Goal: Information Seeking & Learning: Learn about a topic

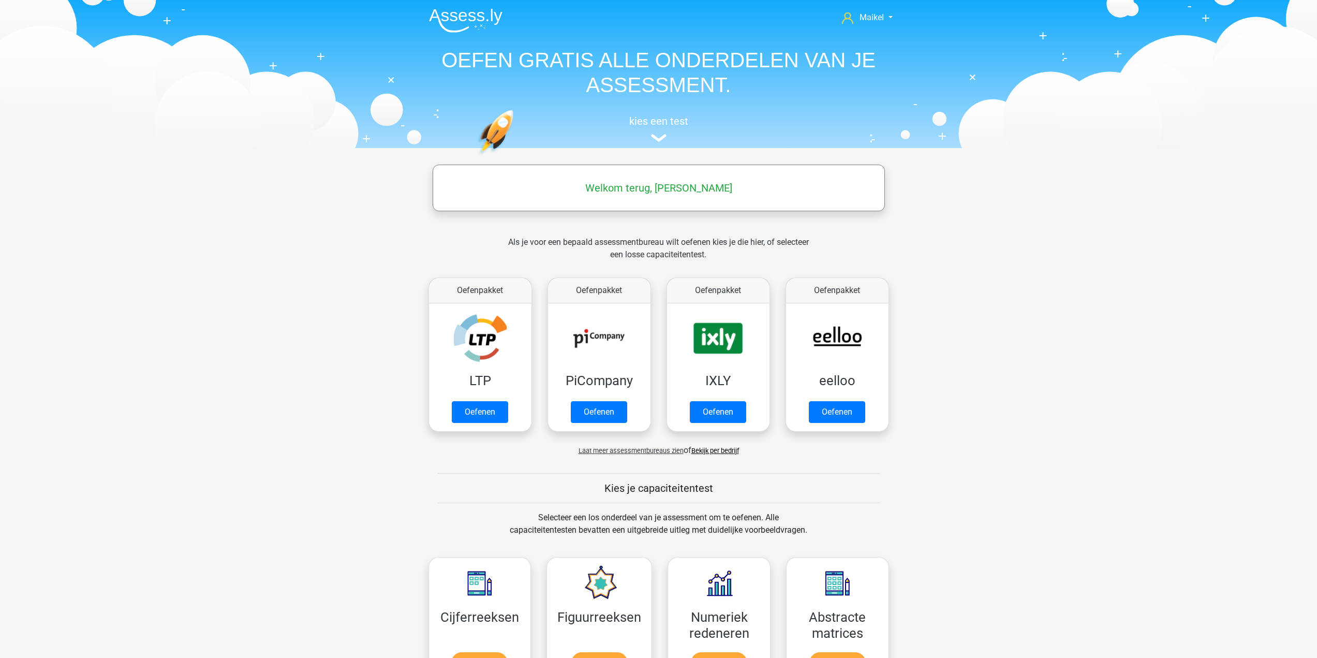
click at [637, 449] on span "Laat meer assessmentbureaus zien" at bounding box center [630, 450] width 105 height 8
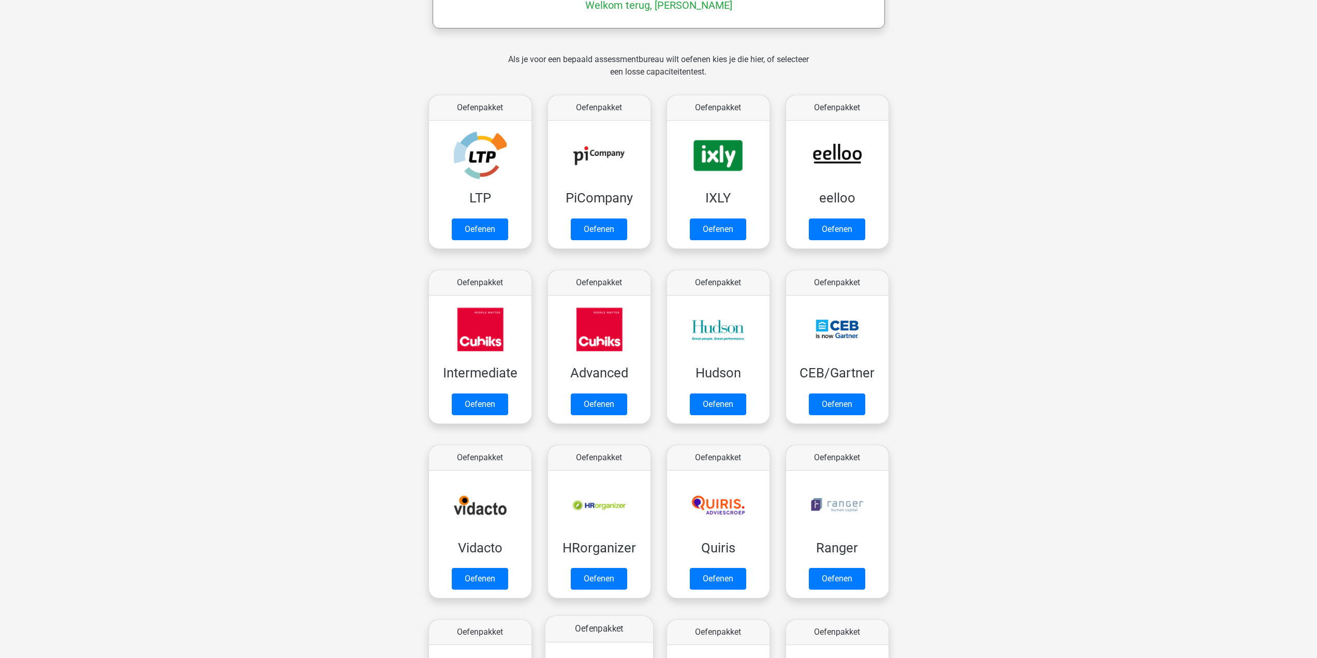
scroll to position [259, 0]
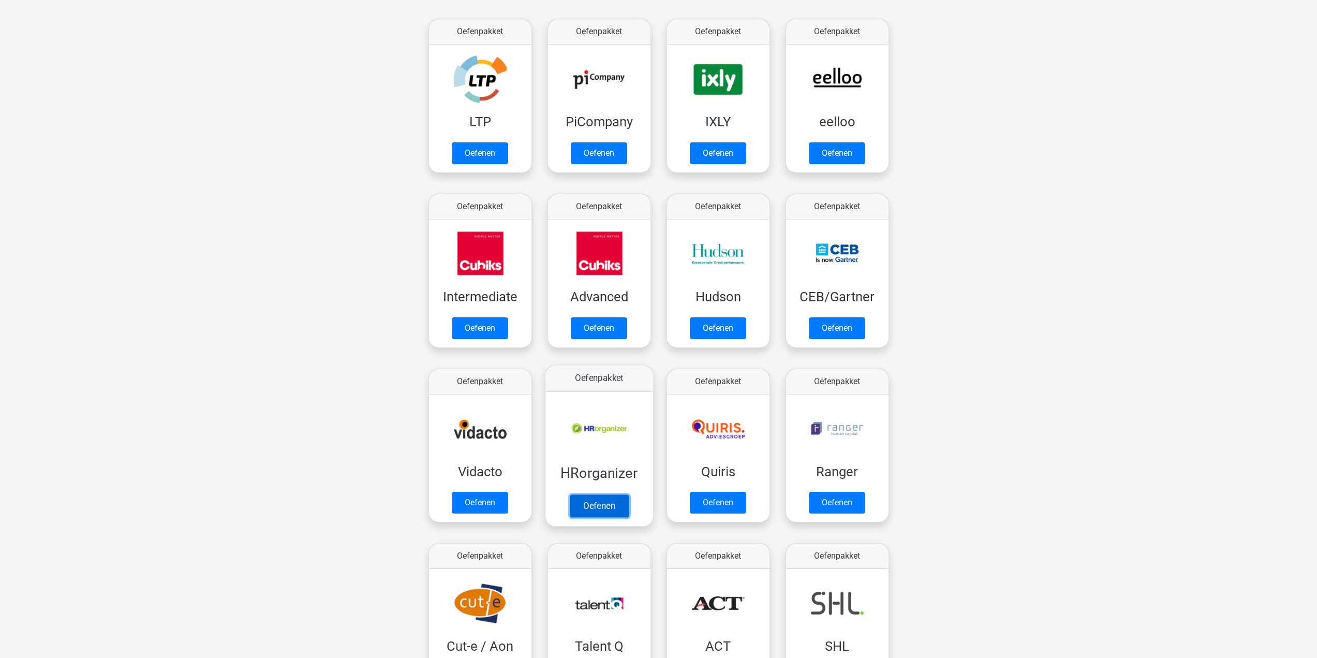
click at [602, 504] on link "Oefenen" at bounding box center [598, 505] width 59 height 23
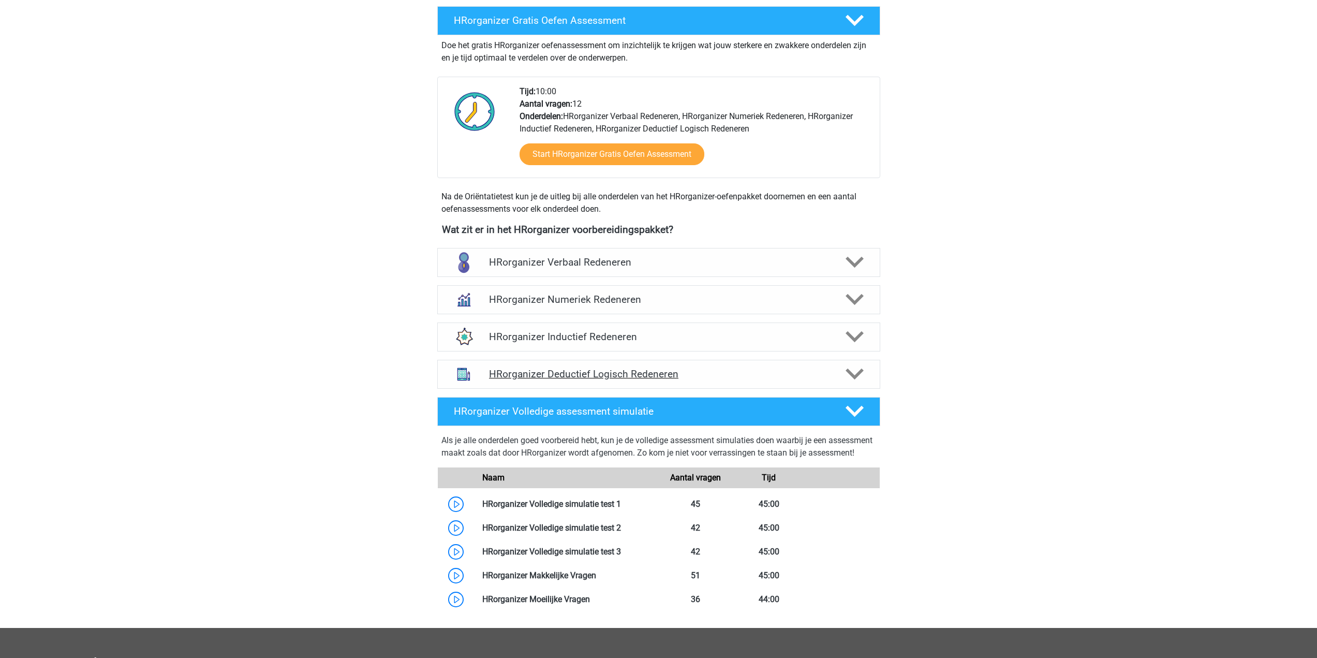
scroll to position [52, 0]
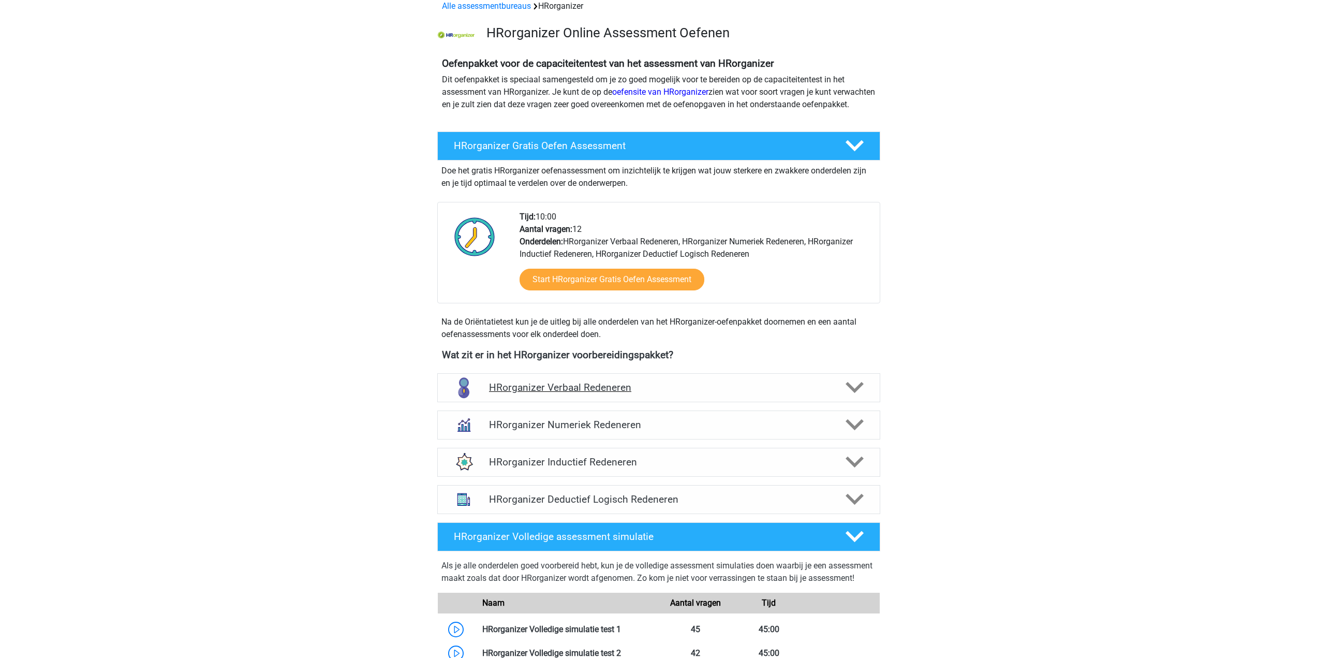
click at [728, 393] on h4 "HRorganizer Verbaal Redeneren" at bounding box center [658, 387] width 339 height 12
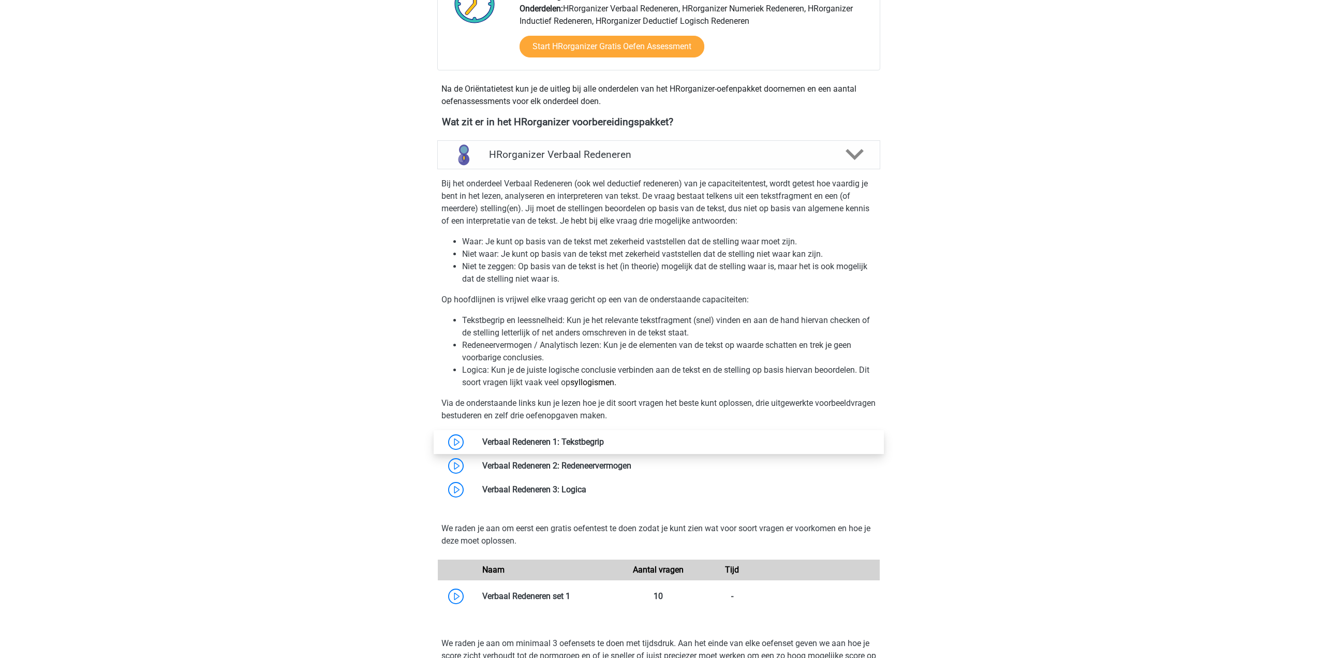
scroll to position [310, 0]
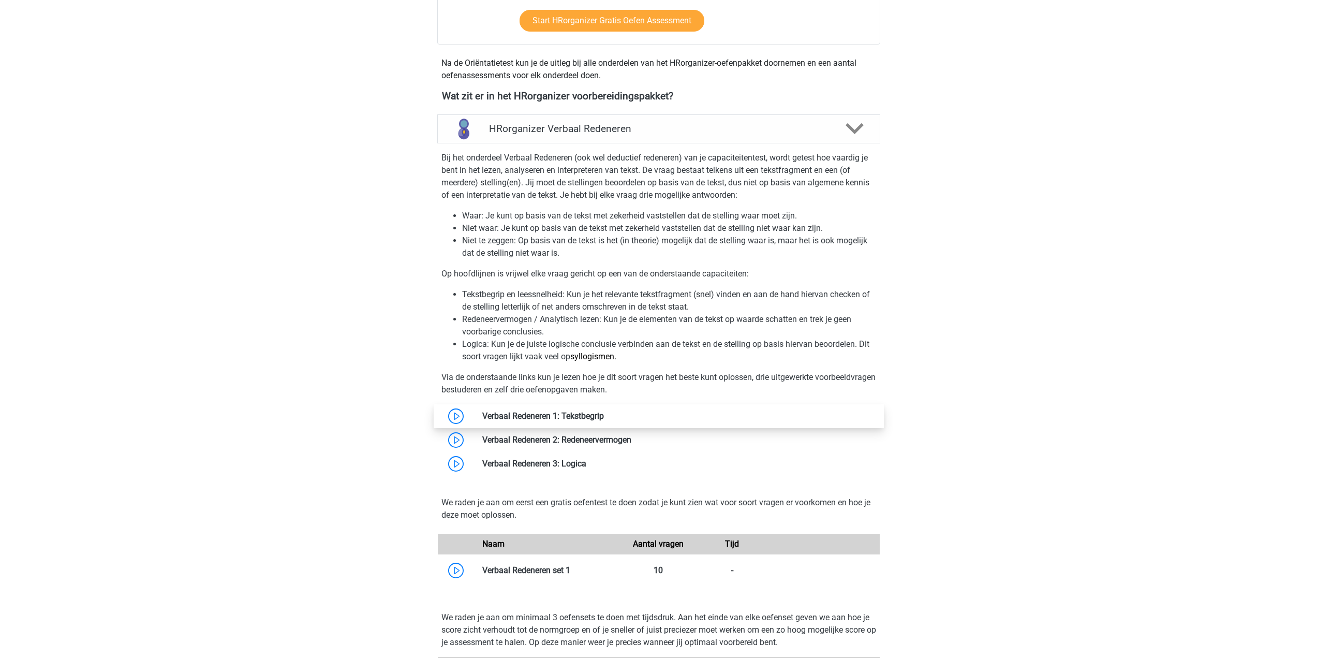
click at [604, 421] on link at bounding box center [604, 416] width 0 height 10
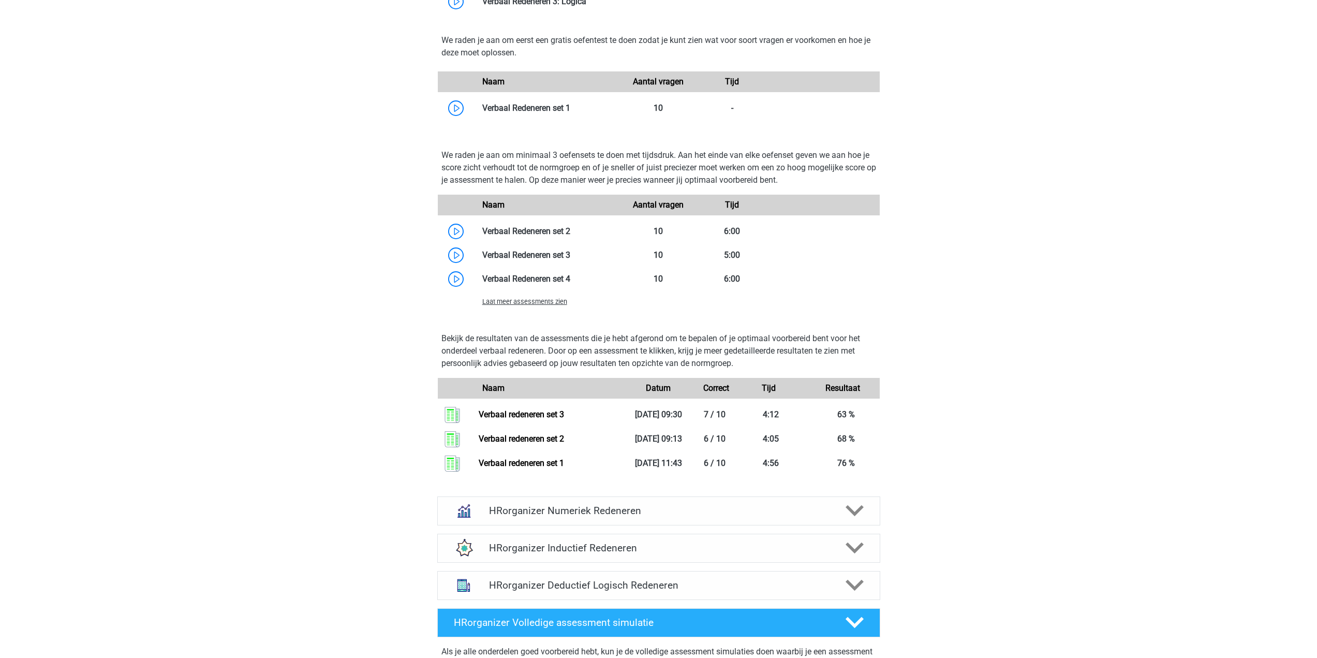
scroll to position [776, 0]
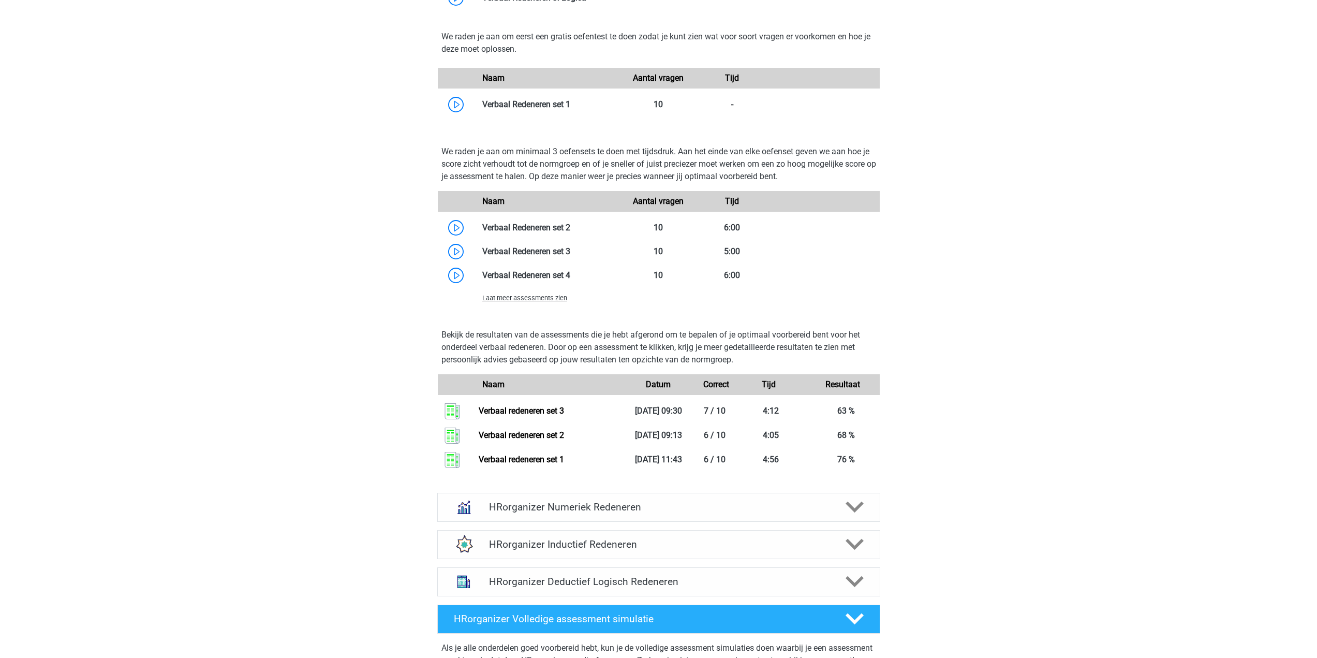
click at [556, 308] on div "Laat meer assessments zien" at bounding box center [659, 297] width 442 height 21
click at [555, 302] on span "Laat meer assessments zien" at bounding box center [524, 298] width 85 height 8
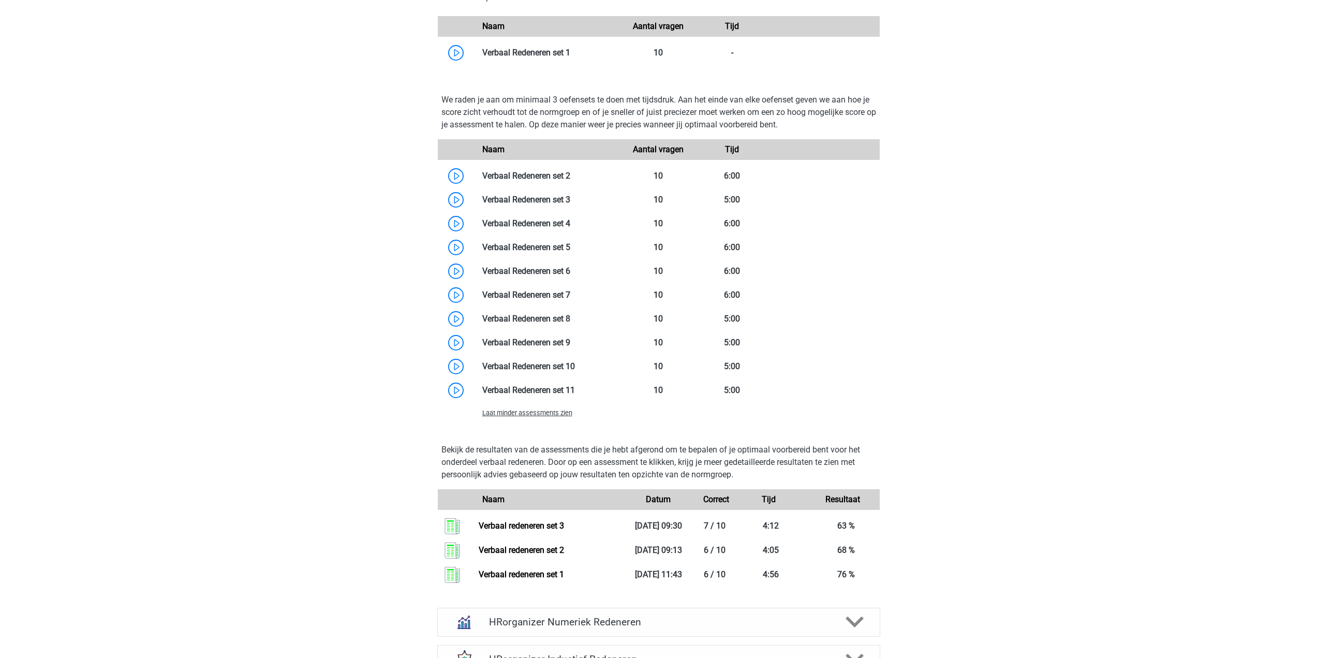
scroll to position [931, 0]
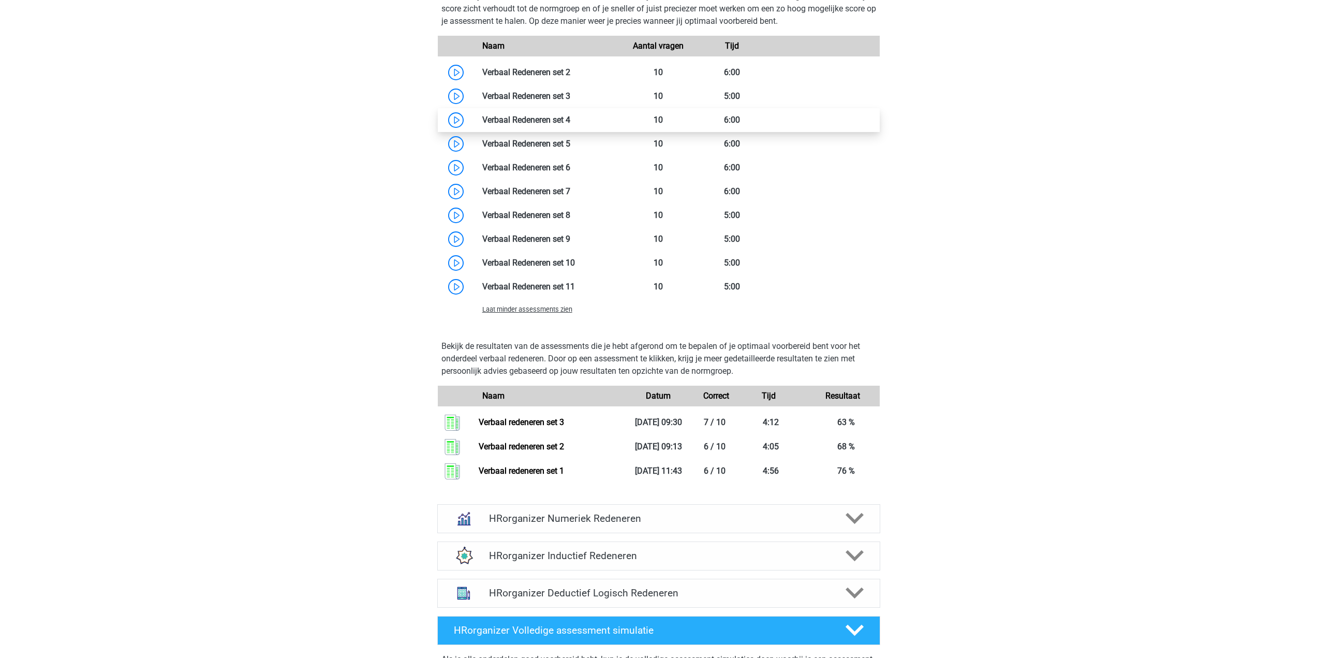
click at [570, 125] on link at bounding box center [570, 120] width 0 height 10
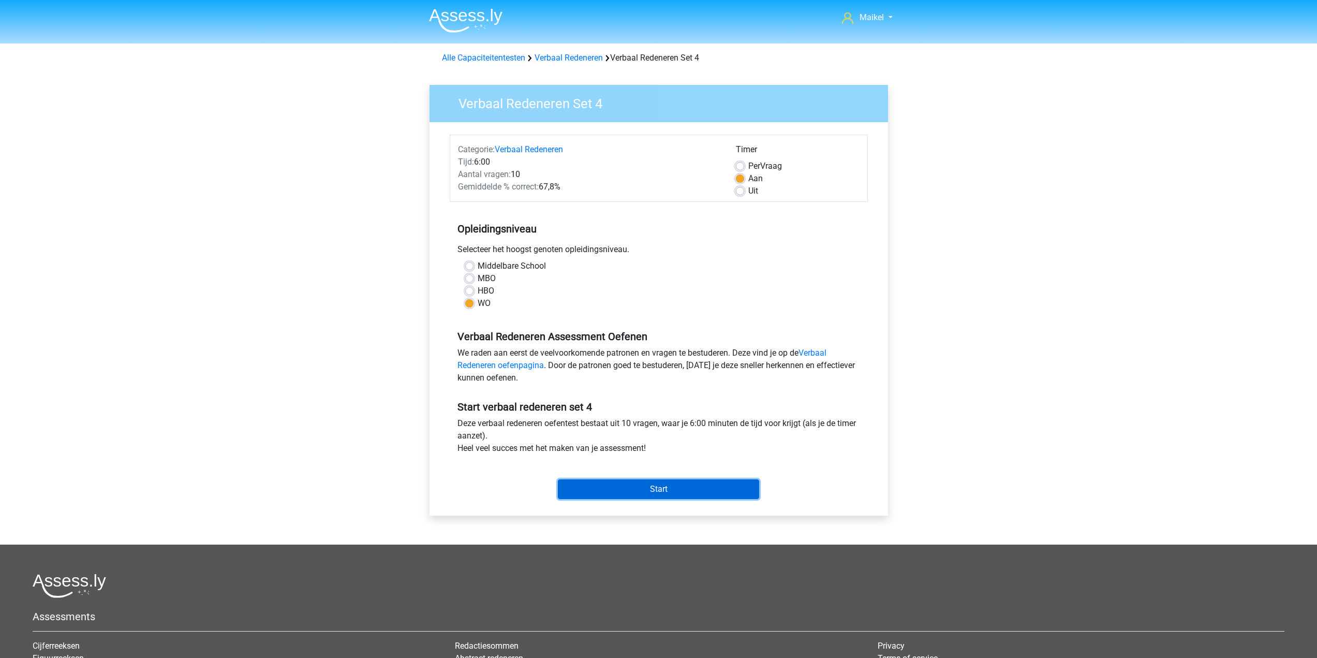
click at [665, 489] on input "Start" at bounding box center [658, 489] width 201 height 20
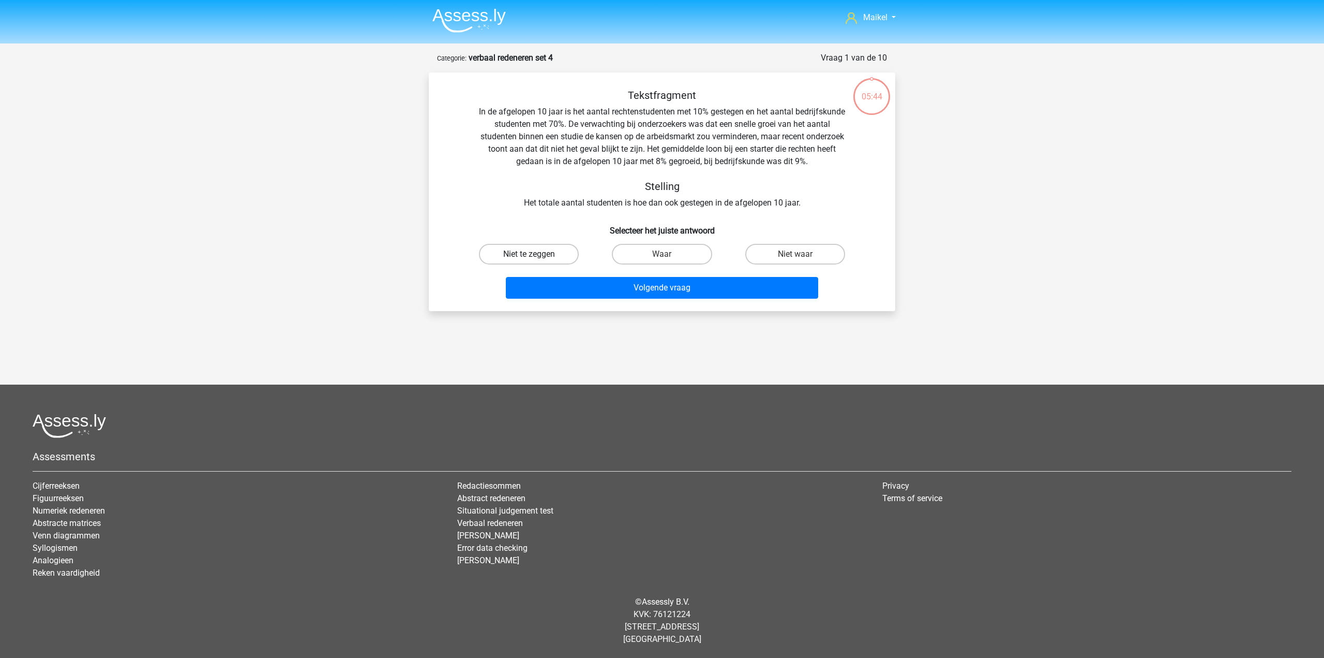
click at [540, 264] on label "Niet te zeggen" at bounding box center [529, 254] width 100 height 21
click at [536, 261] on input "Niet te zeggen" at bounding box center [532, 257] width 7 height 7
radio input "true"
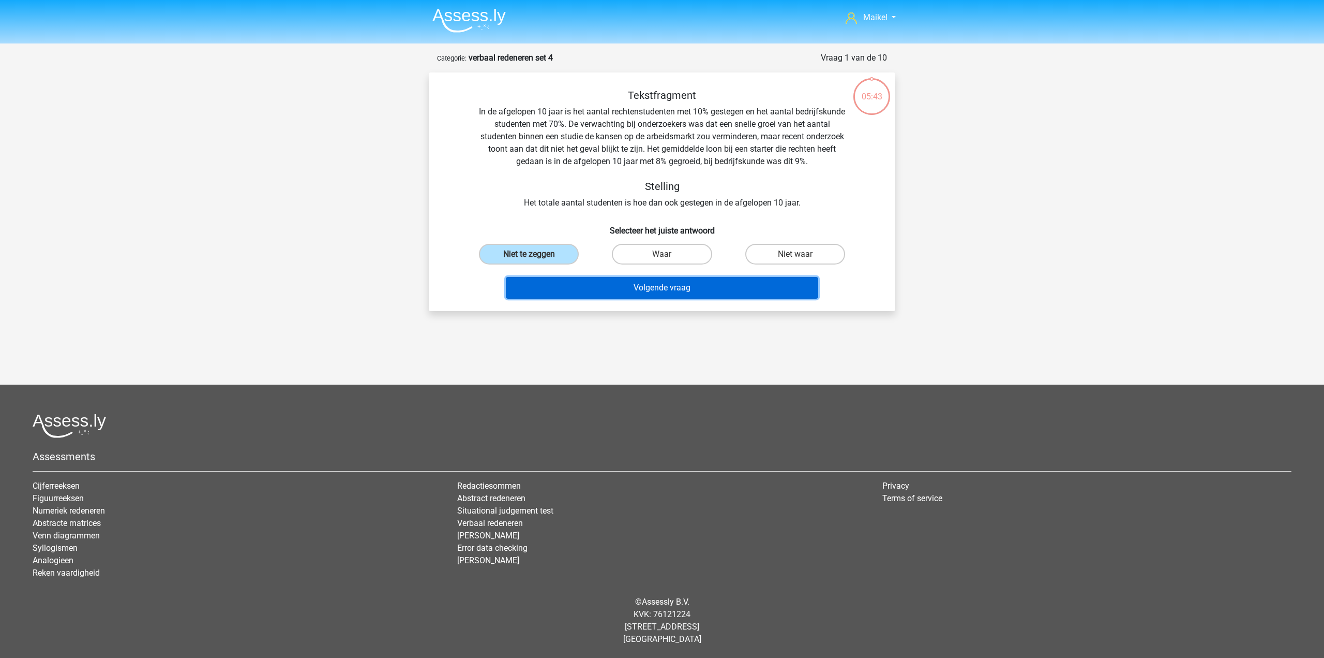
drag, startPoint x: 586, startPoint y: 283, endPoint x: 597, endPoint y: 287, distance: 11.0
click at [587, 283] on button "Volgende vraag" at bounding box center [662, 288] width 313 height 22
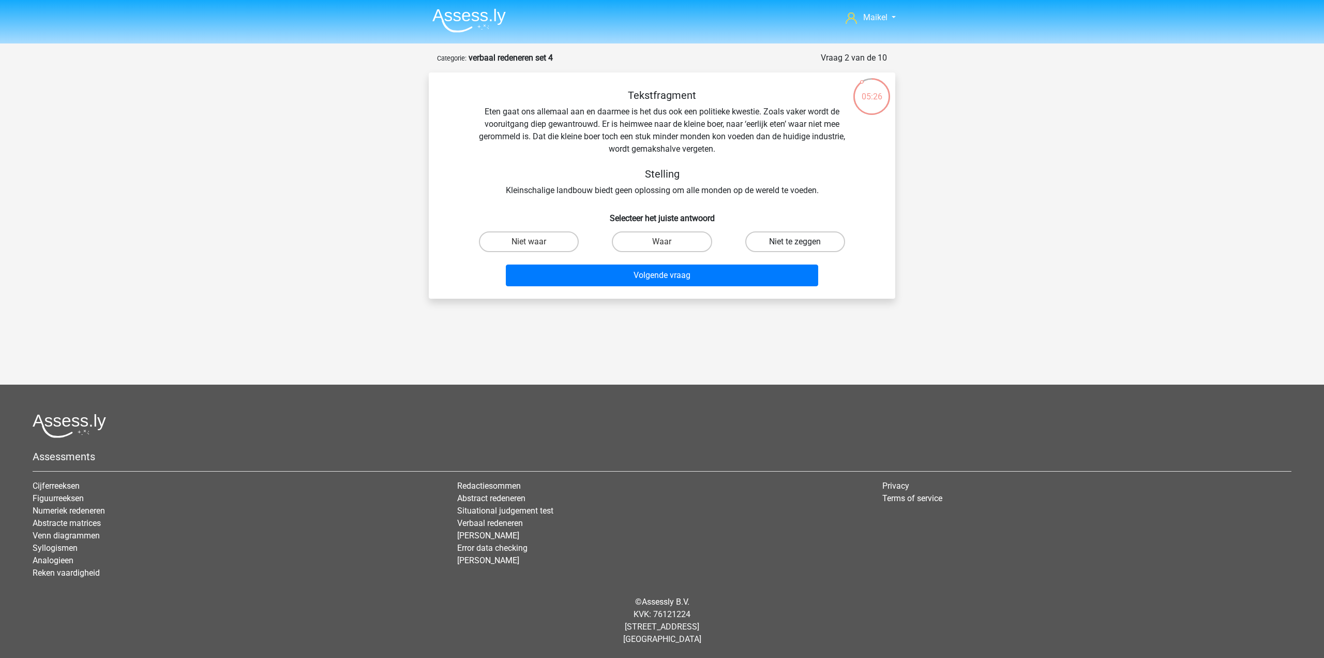
click at [773, 239] on label "Niet te zeggen" at bounding box center [796, 241] width 100 height 21
click at [795, 242] on input "Niet te zeggen" at bounding box center [798, 245] width 7 height 7
radio input "true"
click at [761, 269] on button "Volgende vraag" at bounding box center [662, 275] width 313 height 22
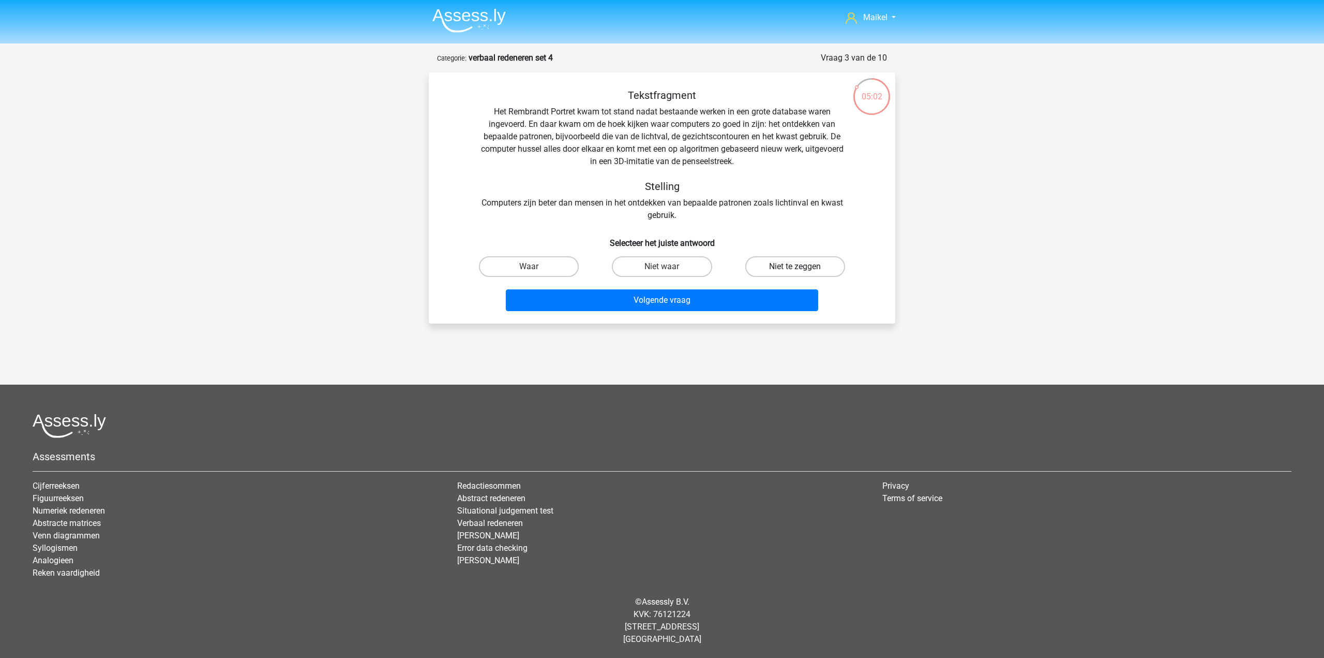
click at [784, 269] on label "Niet te zeggen" at bounding box center [796, 266] width 100 height 21
click at [795, 269] on input "Niet te zeggen" at bounding box center [798, 269] width 7 height 7
radio input "true"
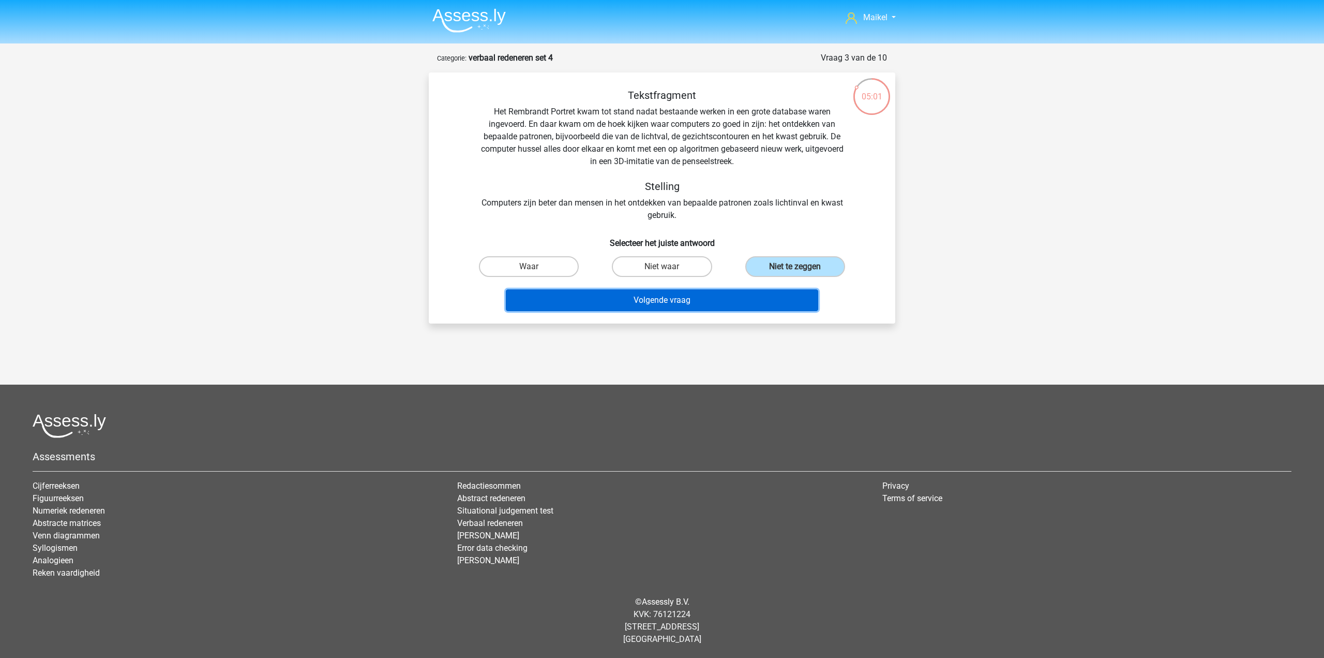
click at [758, 303] on button "Volgende vraag" at bounding box center [662, 300] width 313 height 22
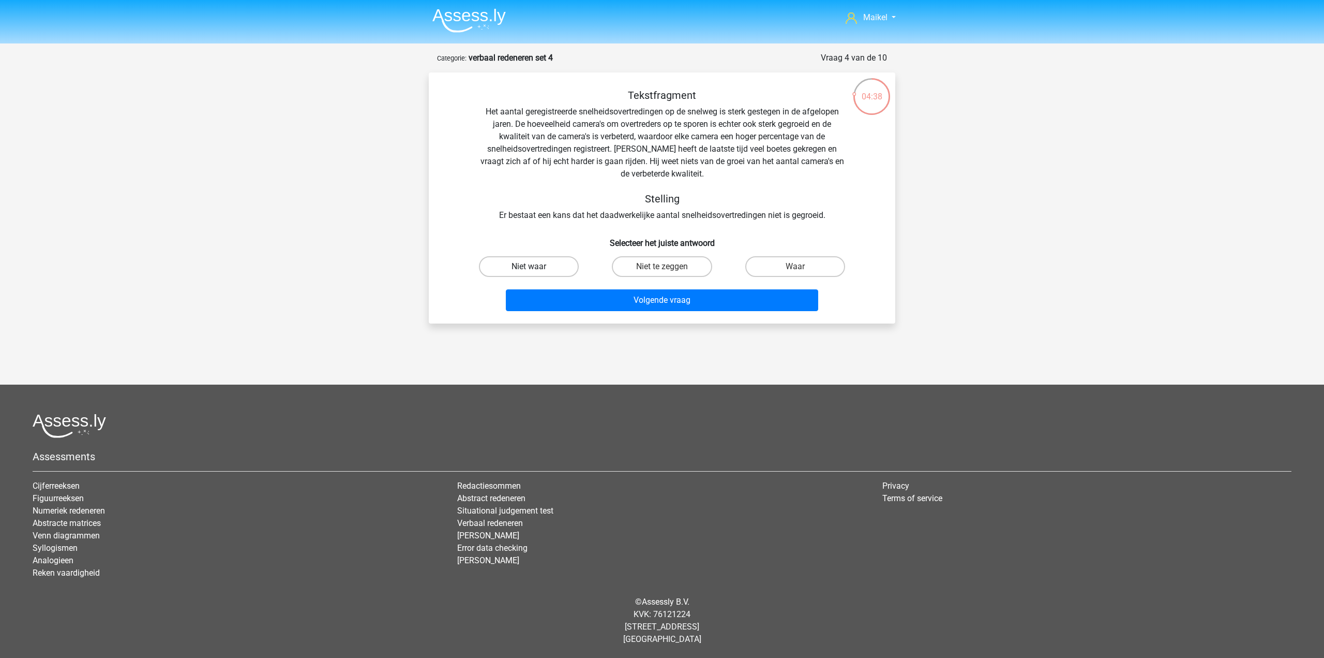
click at [547, 268] on label "Niet waar" at bounding box center [529, 266] width 100 height 21
click at [536, 268] on input "Niet waar" at bounding box center [532, 269] width 7 height 7
radio input "true"
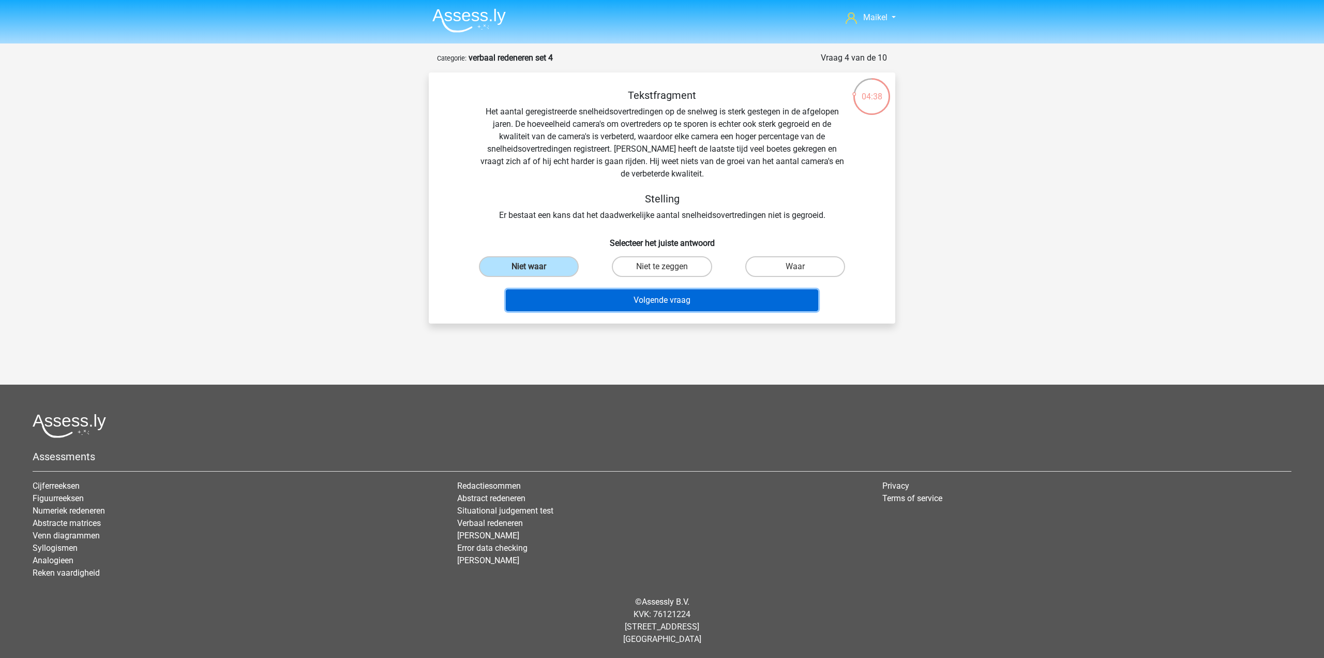
click at [595, 297] on button "Volgende vraag" at bounding box center [662, 300] width 313 height 22
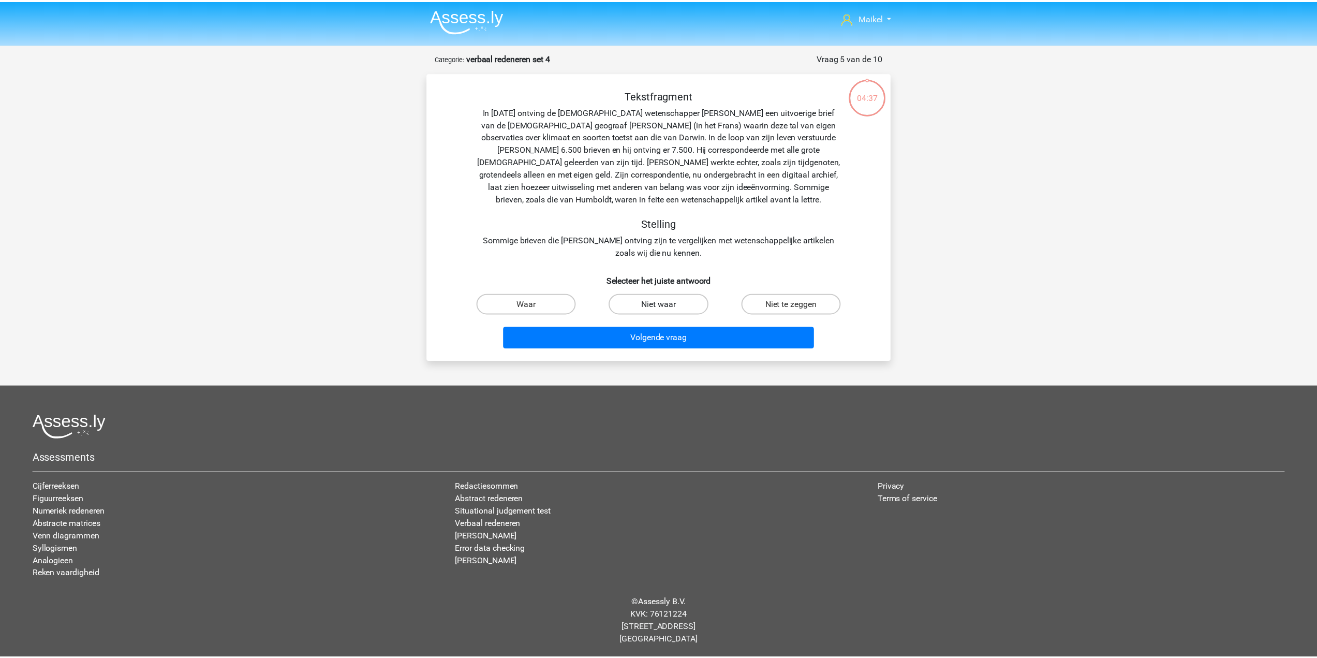
scroll to position [1, 0]
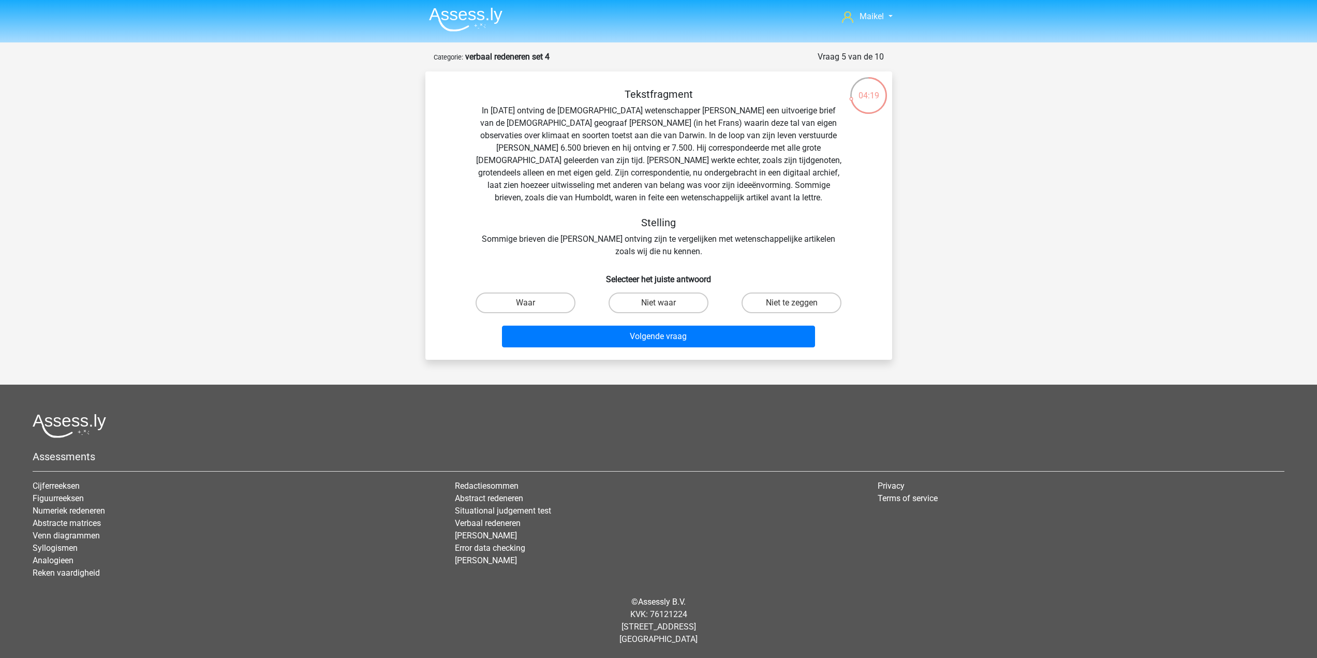
click at [704, 198] on div "Tekstfragment In 1839 ontving de Engelse wetenschapper Charles Darwin een uitvo…" at bounding box center [659, 173] width 434 height 170
drag, startPoint x: 704, startPoint y: 198, endPoint x: 736, endPoint y: 198, distance: 31.6
click at [736, 198] on div "Tekstfragment In 1839 ontving de Engelse wetenschapper Charles Darwin een uitvo…" at bounding box center [659, 173] width 434 height 170
click at [520, 235] on div "Tekstfragment In 1839 ontving de Engelse wetenschapper Charles Darwin een uitvo…" at bounding box center [659, 173] width 434 height 170
click at [526, 304] on input "Waar" at bounding box center [528, 306] width 7 height 7
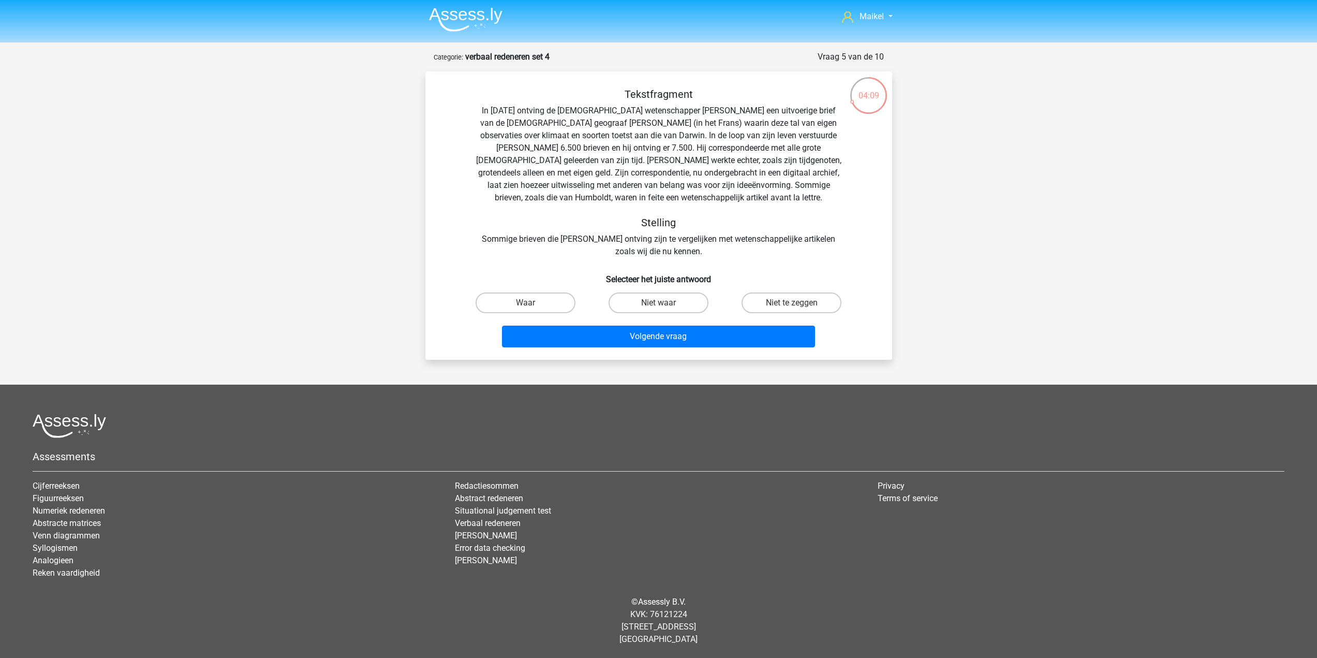
radio input "true"
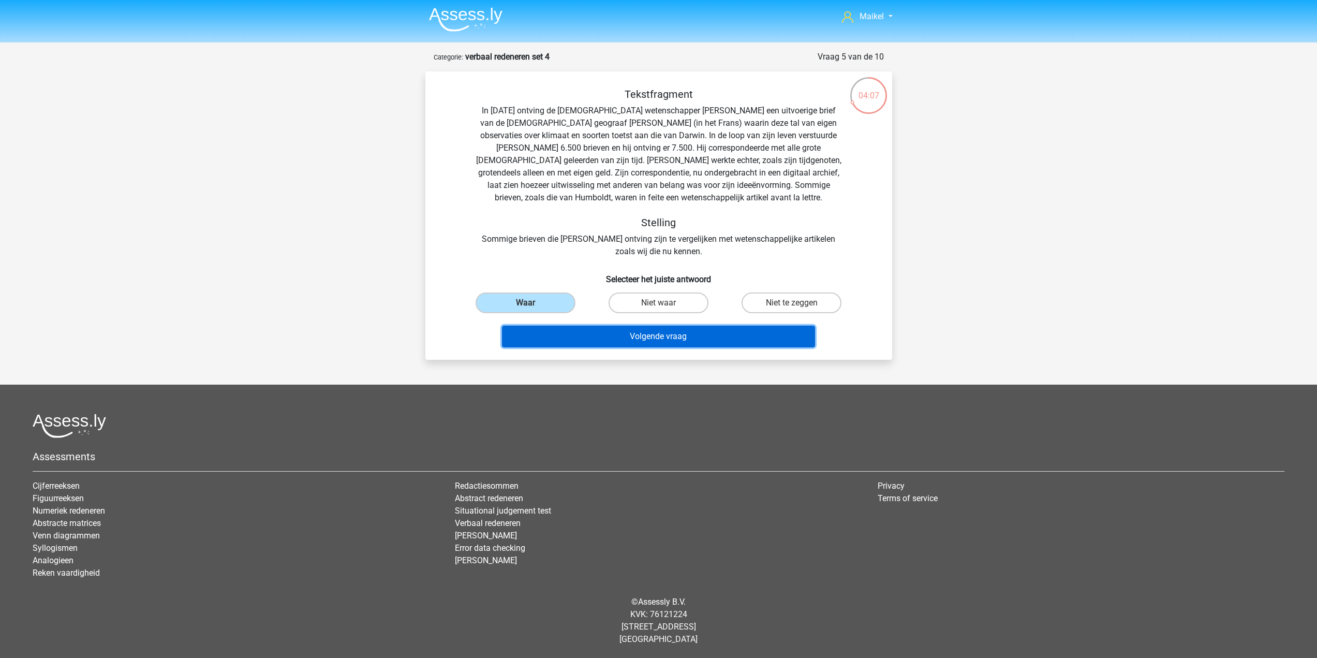
click at [614, 343] on button "Volgende vraag" at bounding box center [658, 336] width 313 height 22
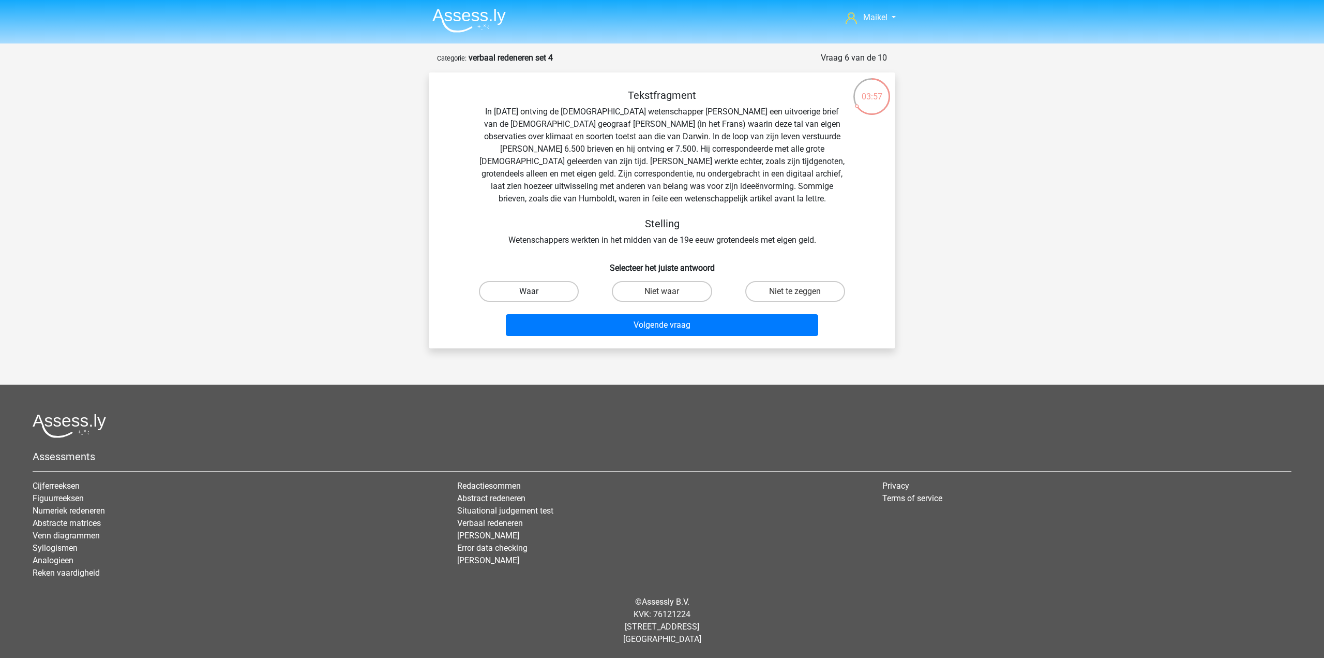
click at [542, 287] on label "Waar" at bounding box center [529, 291] width 100 height 21
click at [536, 291] on input "Waar" at bounding box center [532, 294] width 7 height 7
radio input "true"
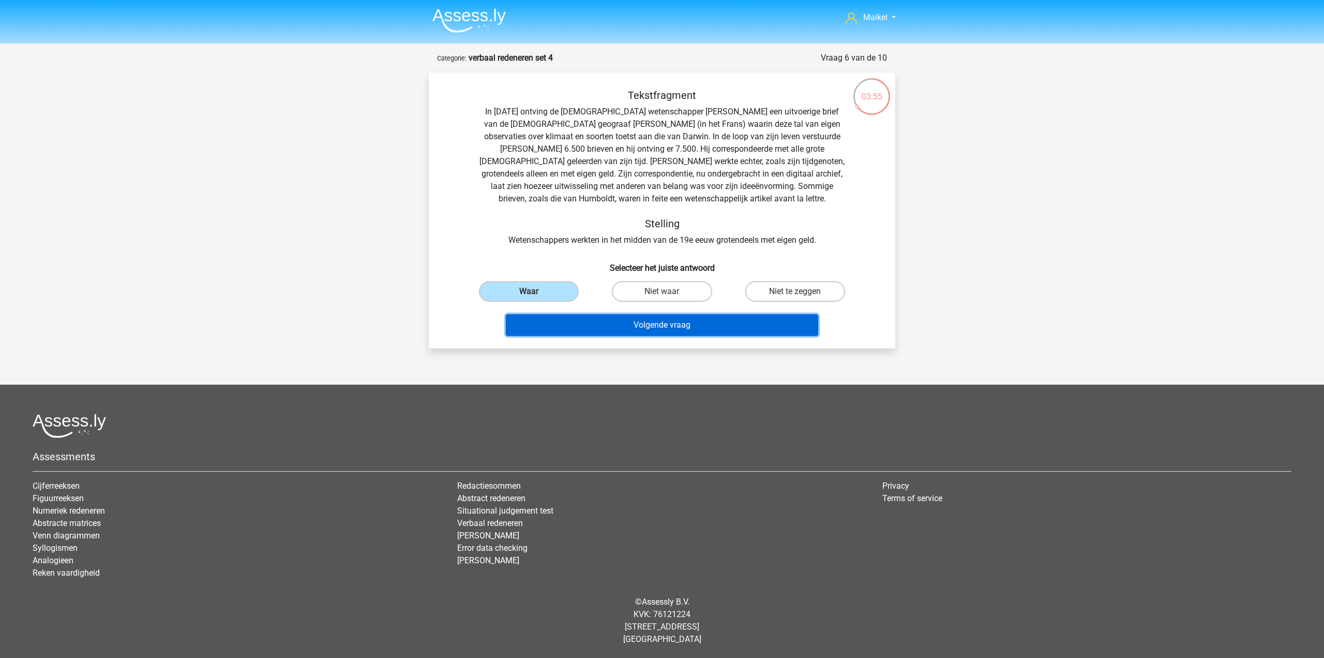
click at [618, 330] on button "Volgende vraag" at bounding box center [662, 325] width 313 height 22
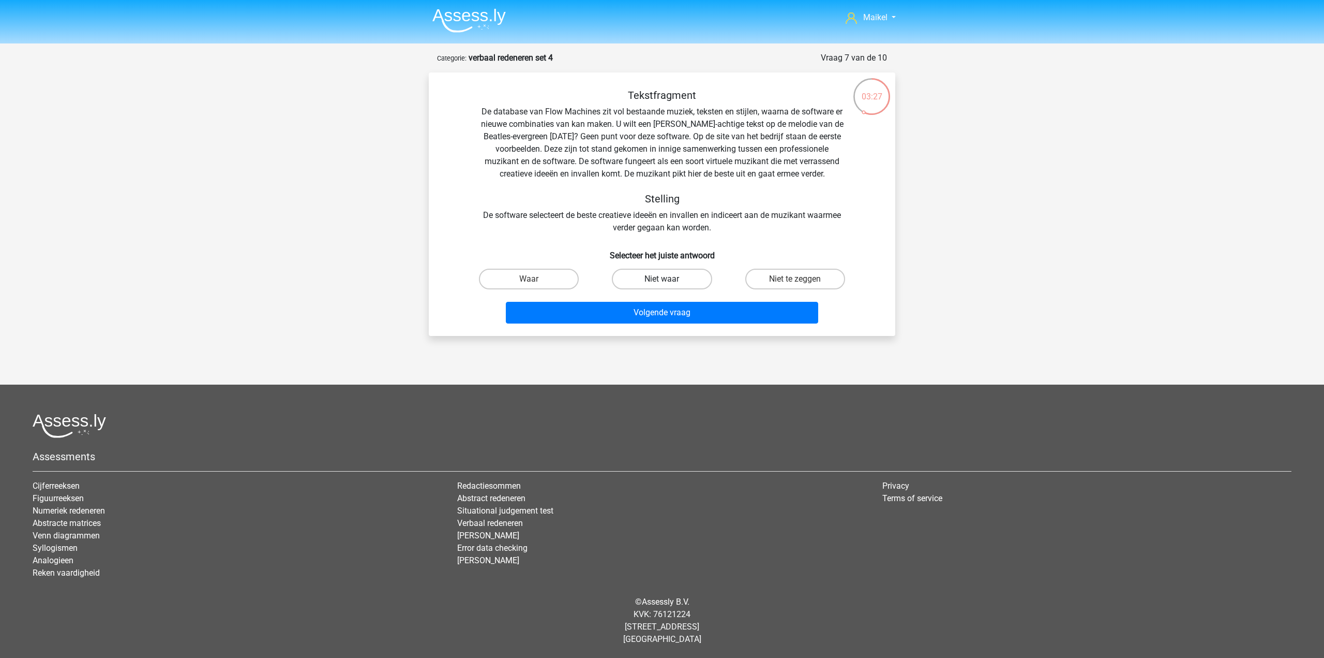
click at [683, 284] on label "Niet waar" at bounding box center [662, 279] width 100 height 21
click at [669, 284] on input "Niet waar" at bounding box center [665, 282] width 7 height 7
radio input "true"
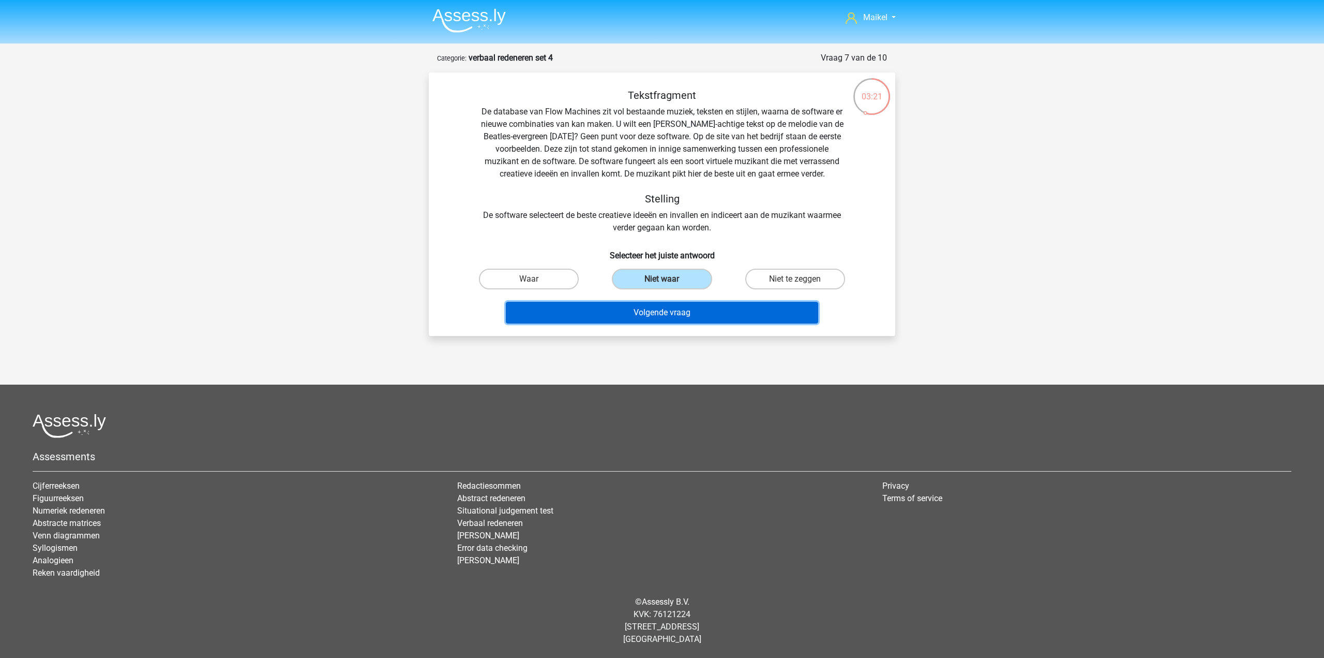
click at [679, 318] on button "Volgende vraag" at bounding box center [662, 313] width 313 height 22
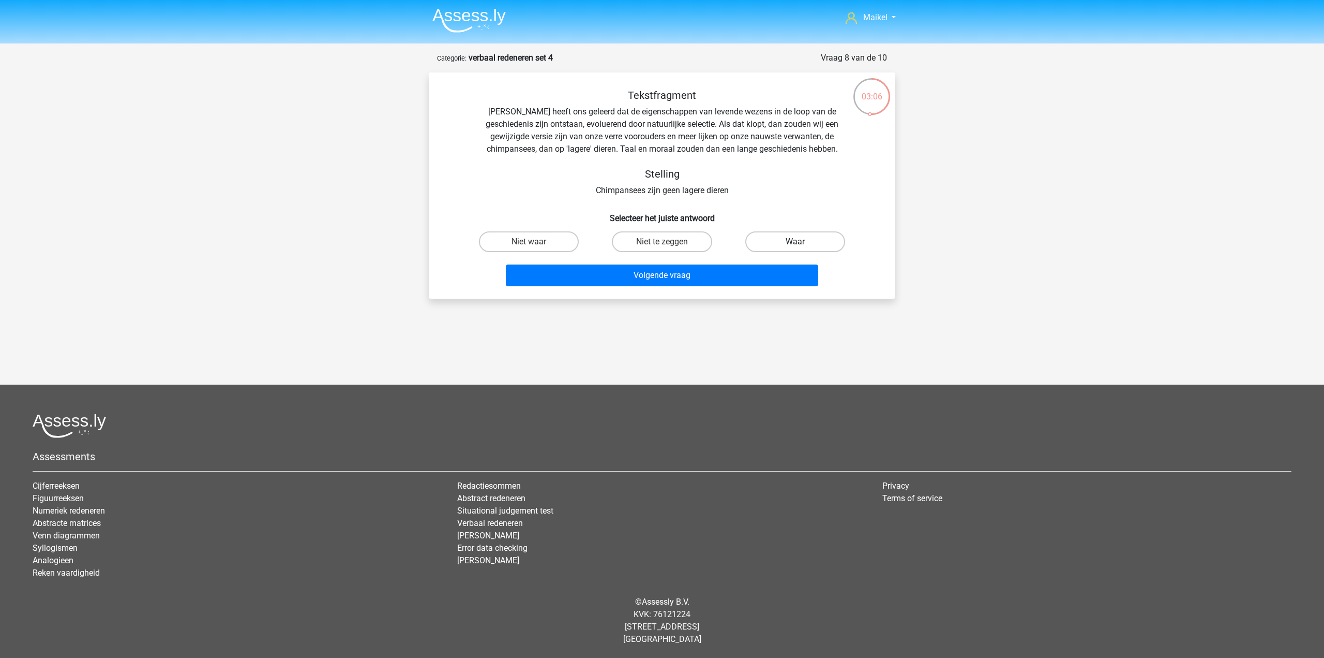
click at [786, 245] on label "Waar" at bounding box center [796, 241] width 100 height 21
click at [795, 245] on input "Waar" at bounding box center [798, 245] width 7 height 7
radio input "true"
click at [626, 278] on button "Volgende vraag" at bounding box center [662, 275] width 313 height 22
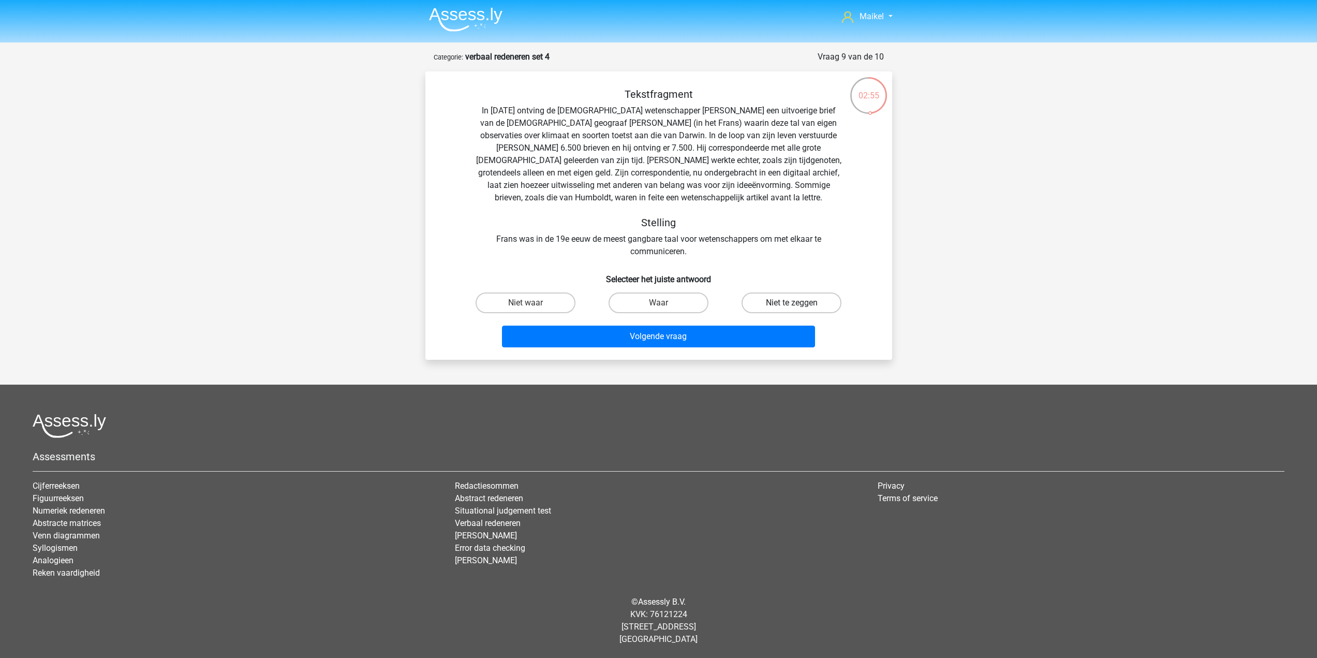
click at [775, 302] on label "Niet te zeggen" at bounding box center [791, 302] width 100 height 21
click at [792, 303] on input "Niet te zeggen" at bounding box center [795, 306] width 7 height 7
radio input "true"
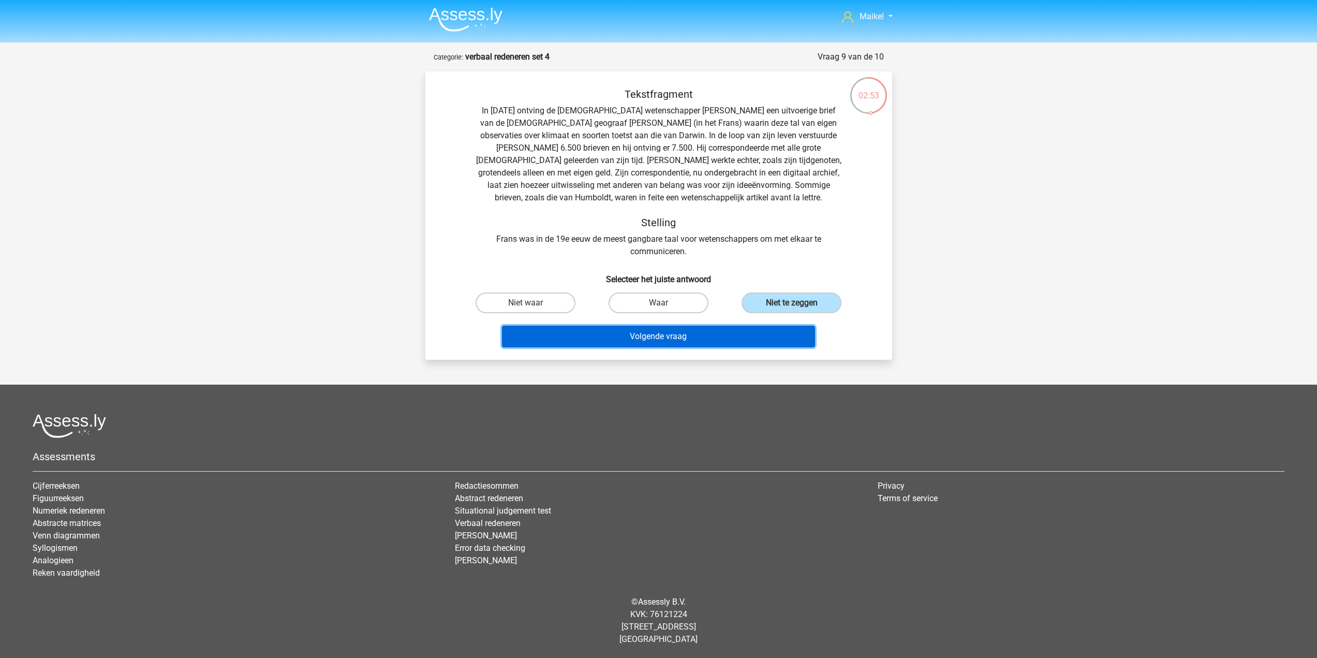
click at [765, 339] on button "Volgende vraag" at bounding box center [658, 336] width 313 height 22
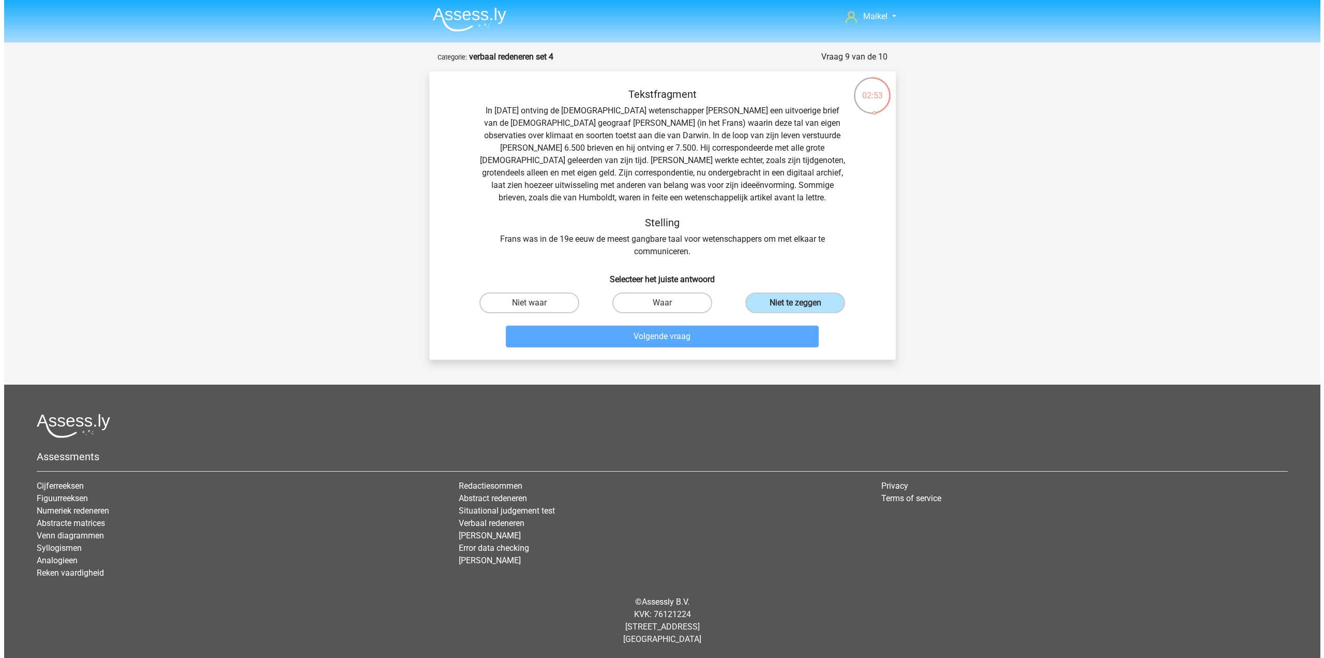
scroll to position [0, 0]
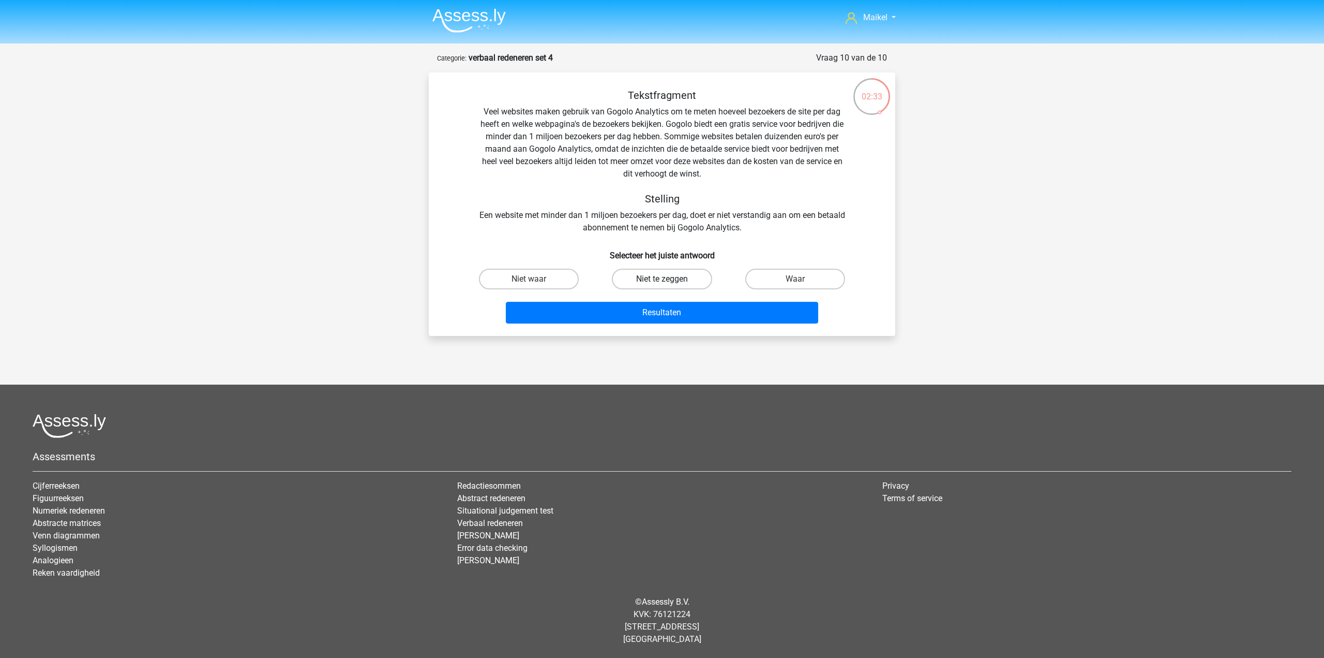
click at [698, 274] on label "Niet te zeggen" at bounding box center [662, 279] width 100 height 21
click at [669, 279] on input "Niet te zeggen" at bounding box center [665, 282] width 7 height 7
radio input "true"
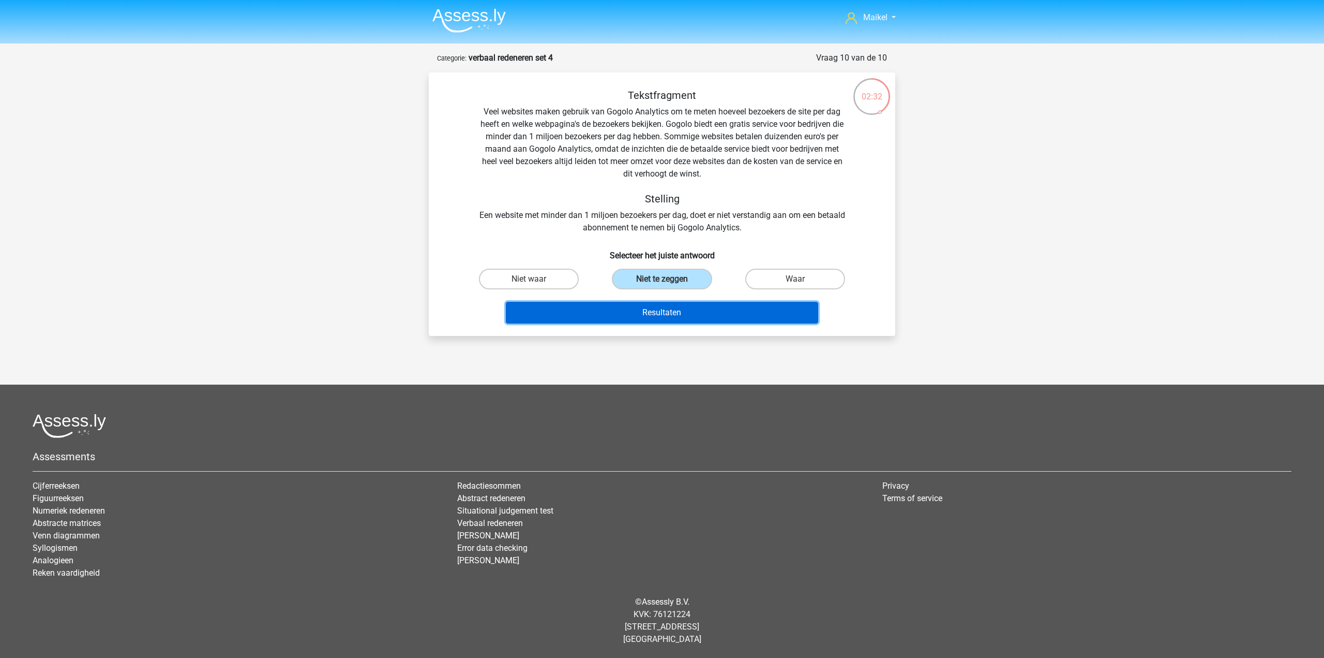
click at [721, 312] on button "Resultaten" at bounding box center [662, 313] width 313 height 22
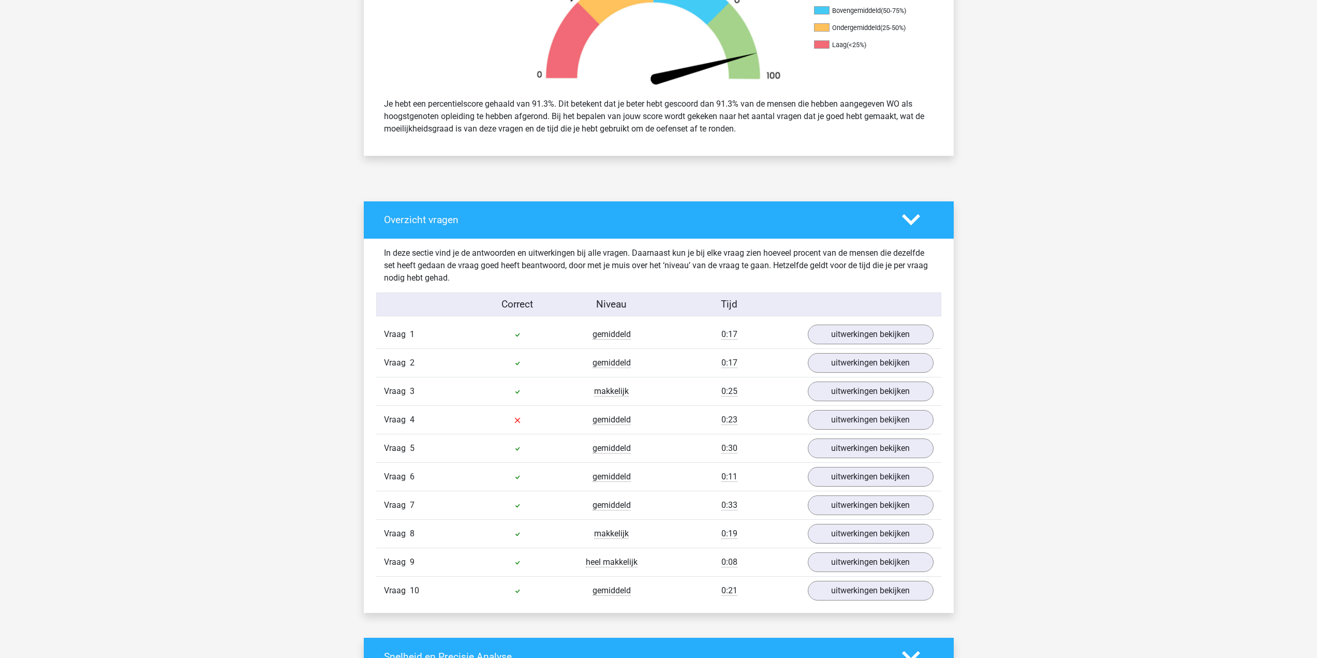
scroll to position [414, 0]
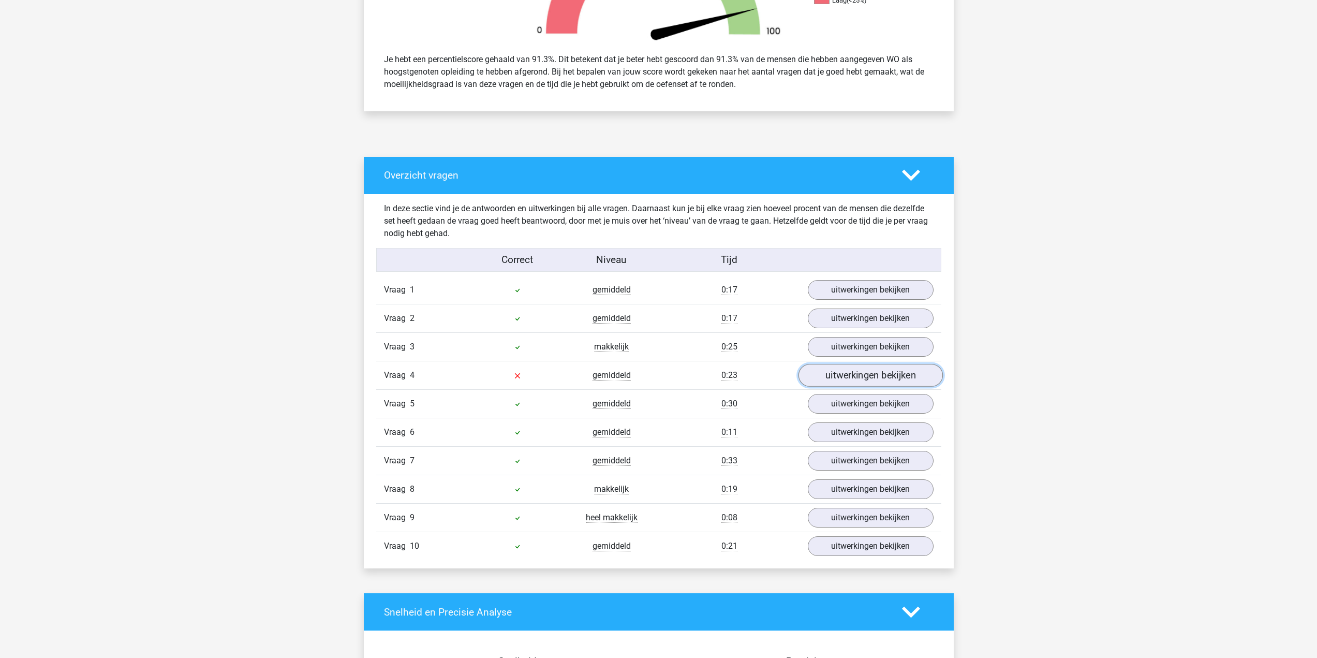
click at [853, 377] on link "uitwerkingen bekijken" at bounding box center [870, 375] width 144 height 23
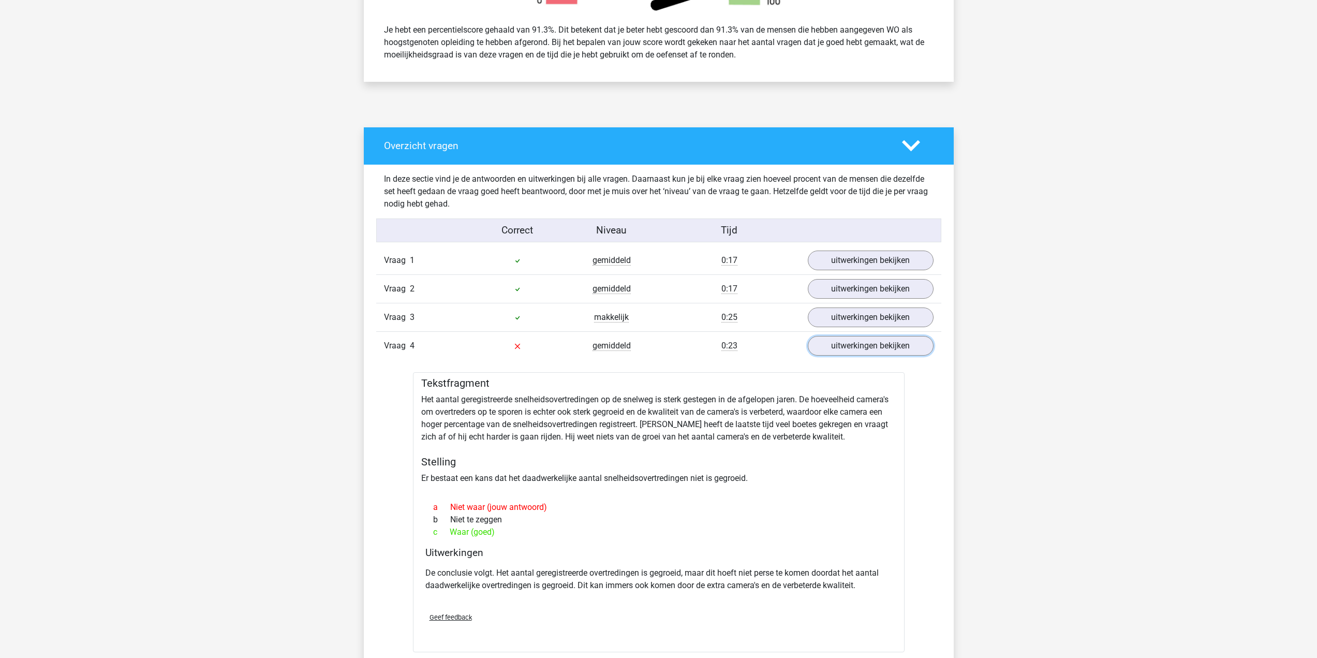
scroll to position [569, 0]
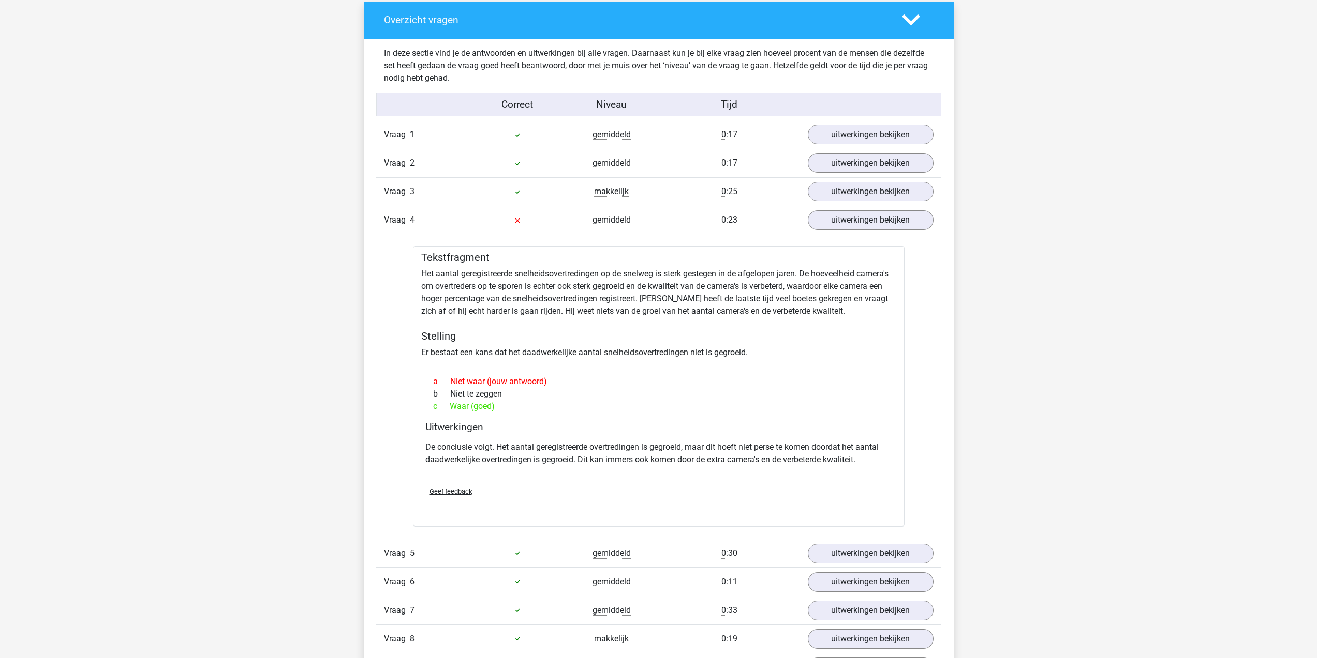
click at [473, 460] on p "De conclusie volgt. Het aantal geregistreerde overtredingen is gegroeid, maar d…" at bounding box center [658, 453] width 467 height 25
click at [544, 455] on p "De conclusie volgt. Het aantal geregistreerde overtredingen is gegroeid, maar d…" at bounding box center [658, 453] width 467 height 25
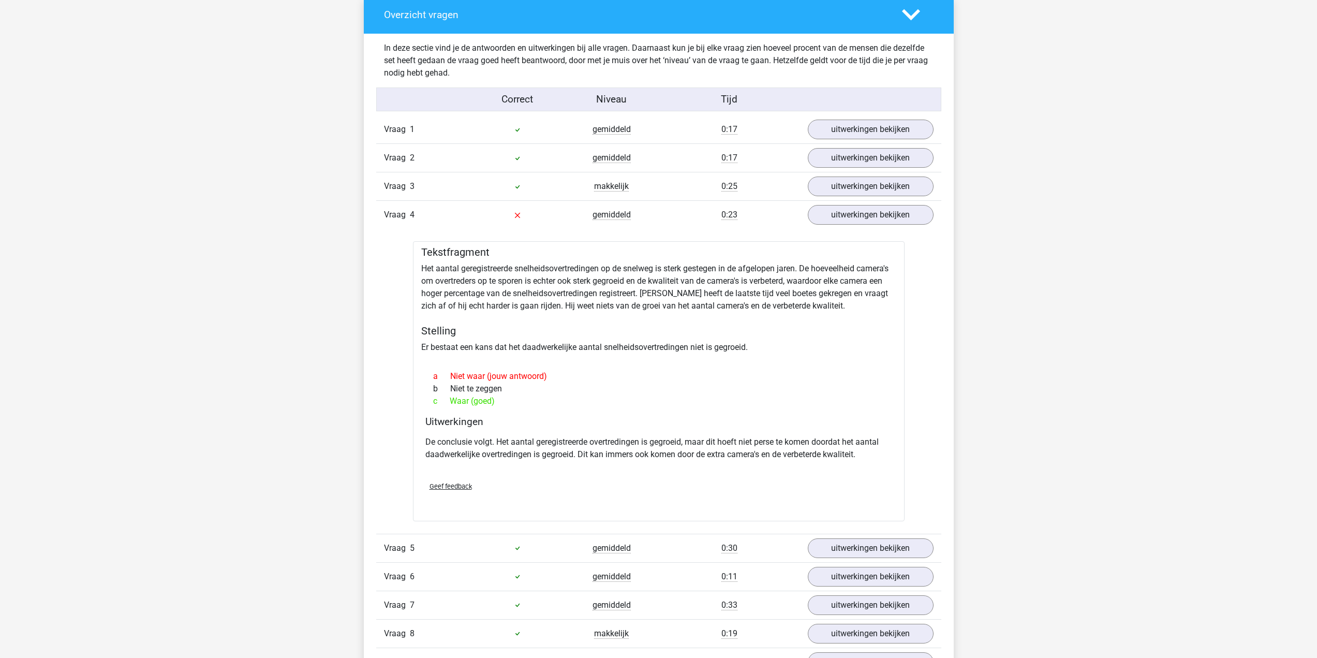
scroll to position [517, 0]
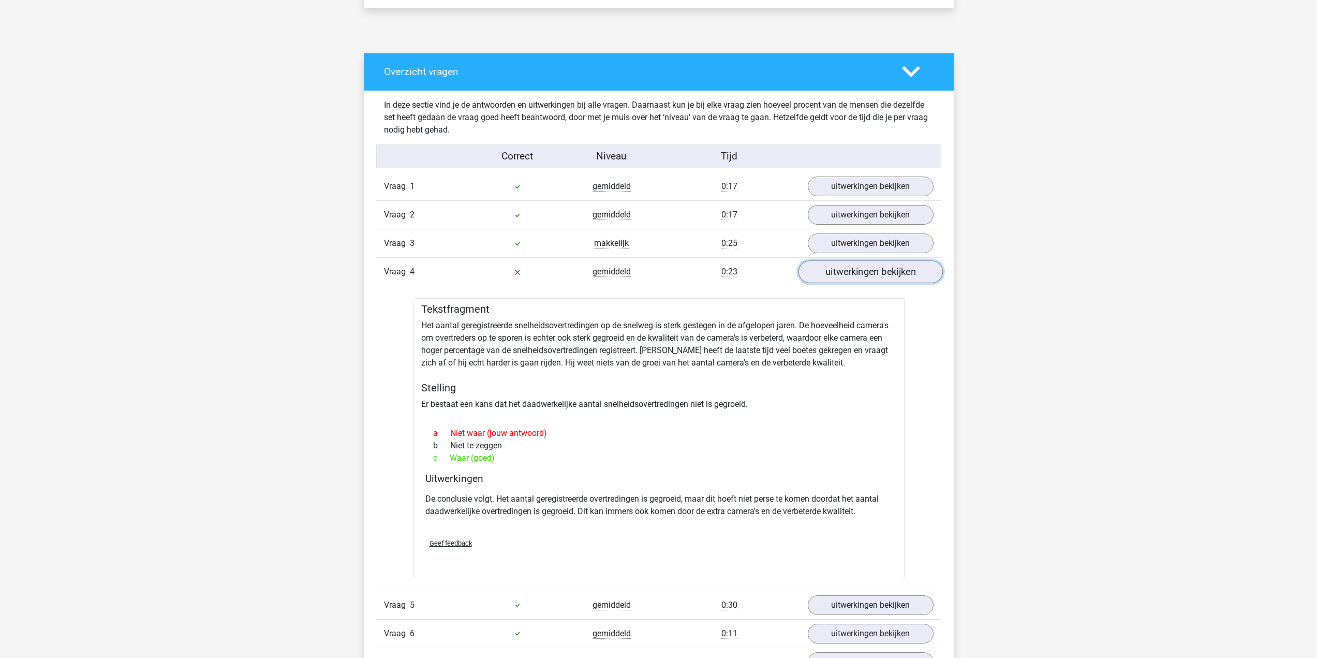
click at [816, 279] on link "uitwerkingen bekijken" at bounding box center [870, 272] width 144 height 23
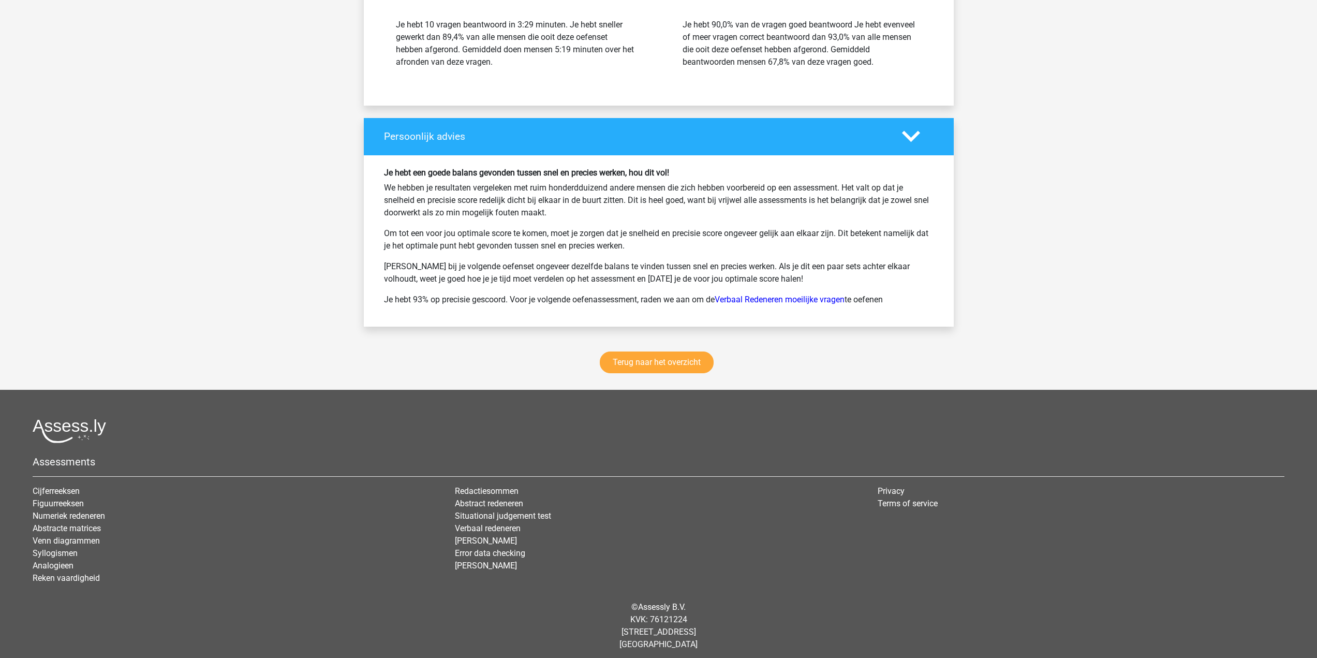
scroll to position [1242, 0]
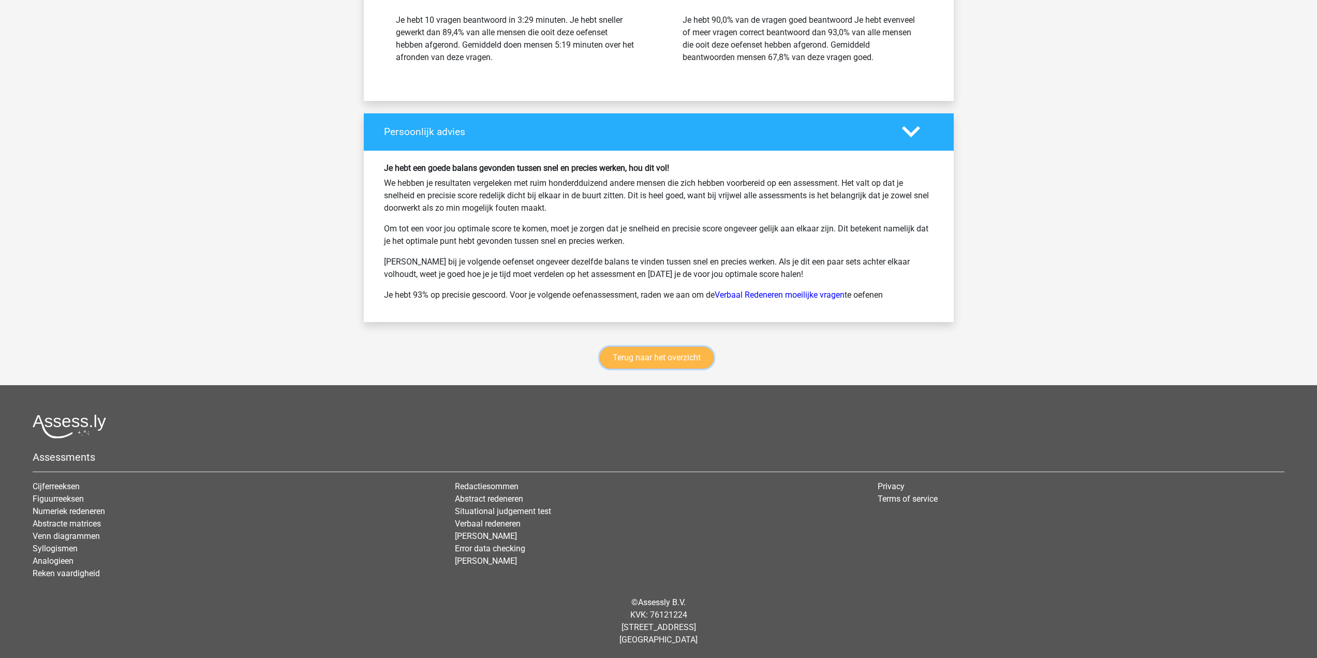
click at [672, 355] on link "Terug naar het overzicht" at bounding box center [657, 358] width 114 height 22
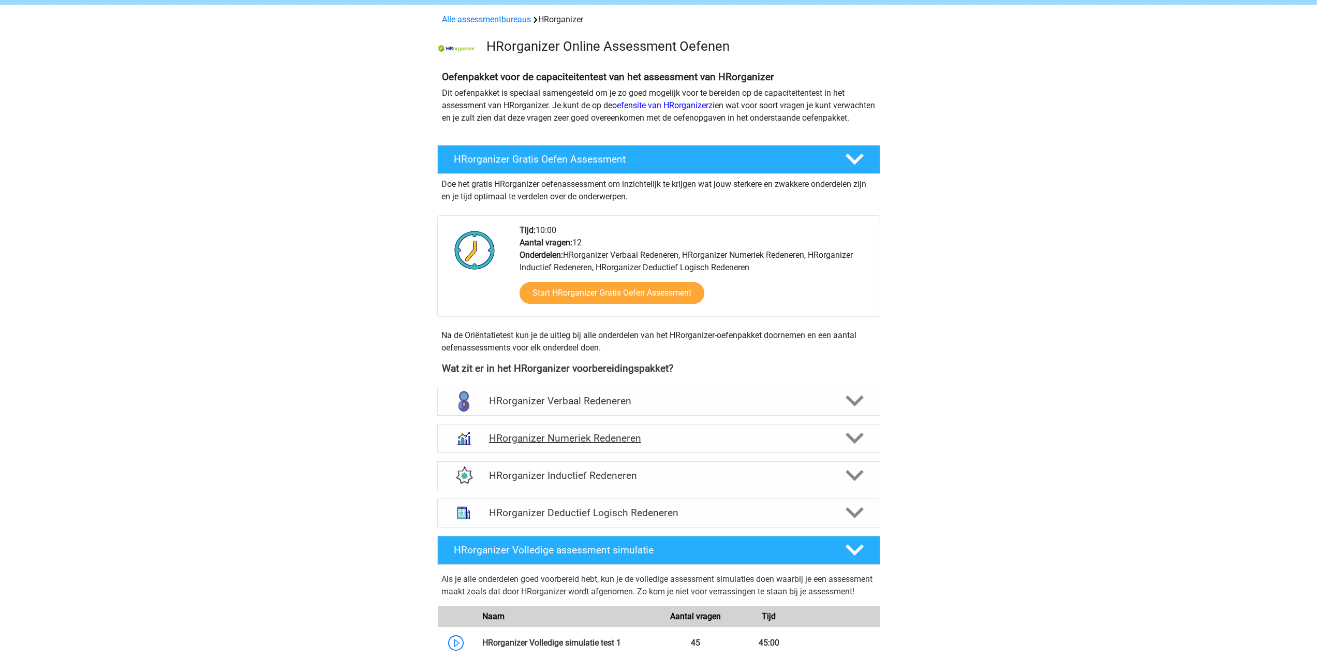
scroll to position [103, 0]
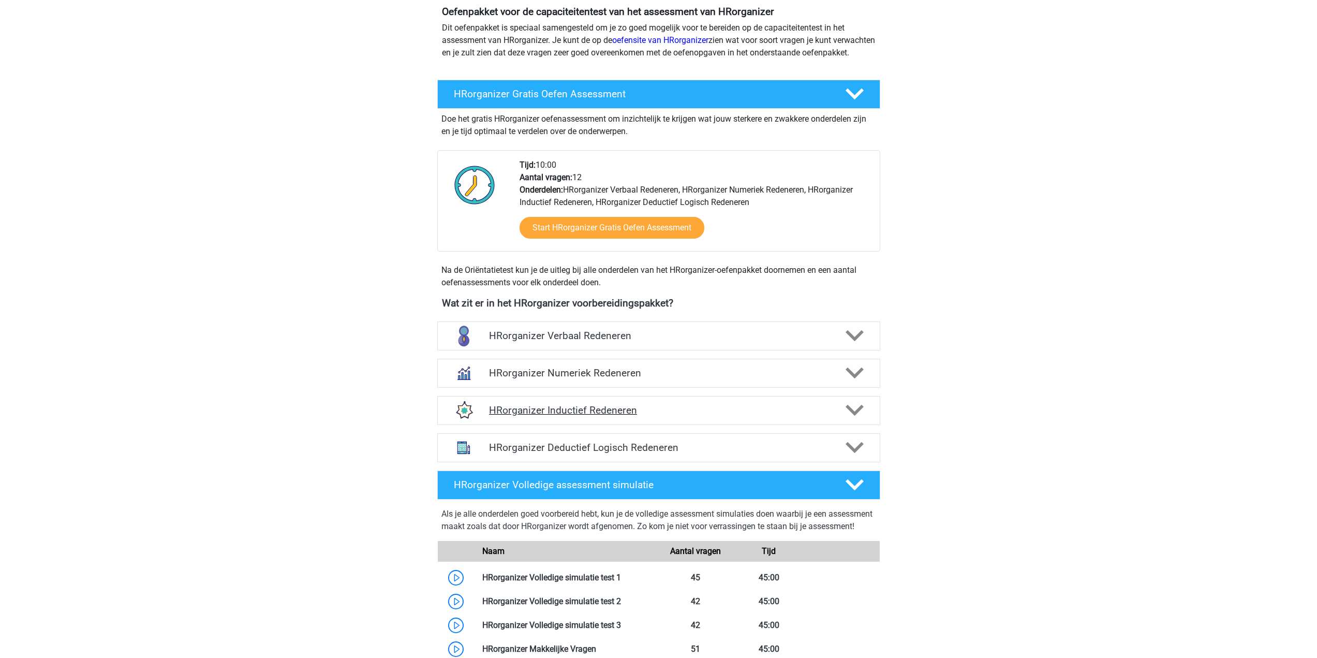
click at [752, 416] on h4 "HRorganizer Inductief Redeneren" at bounding box center [658, 410] width 339 height 12
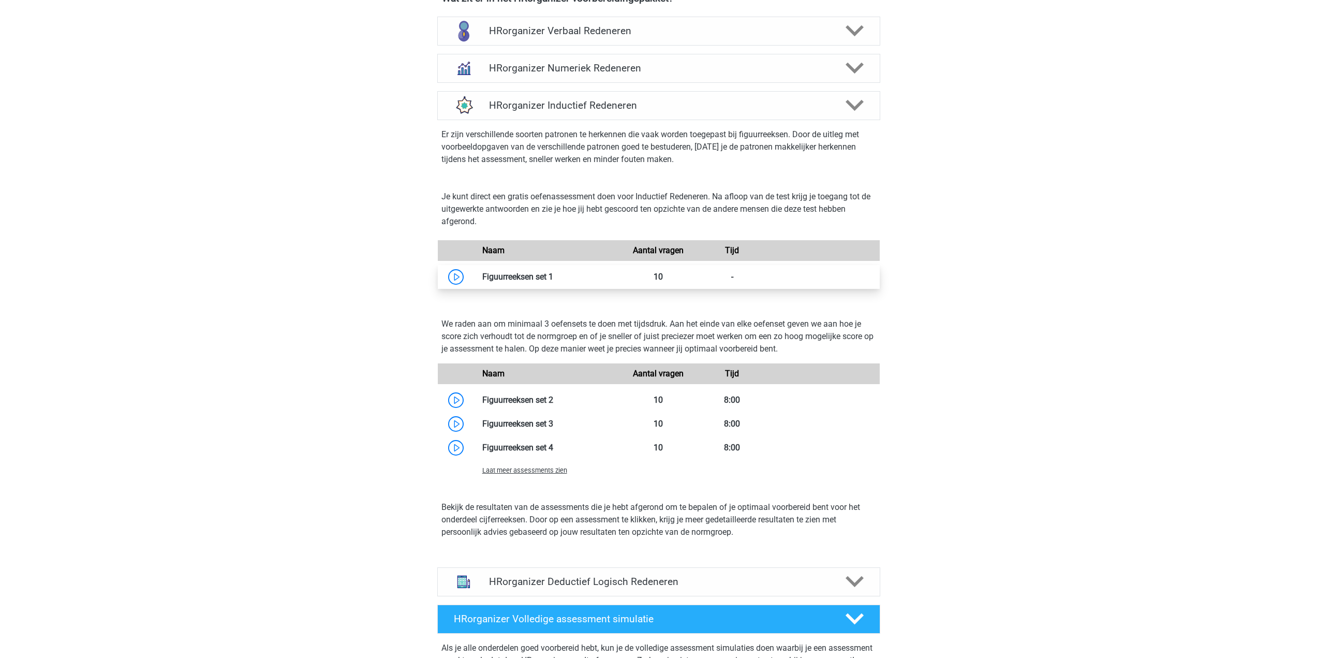
scroll to position [414, 0]
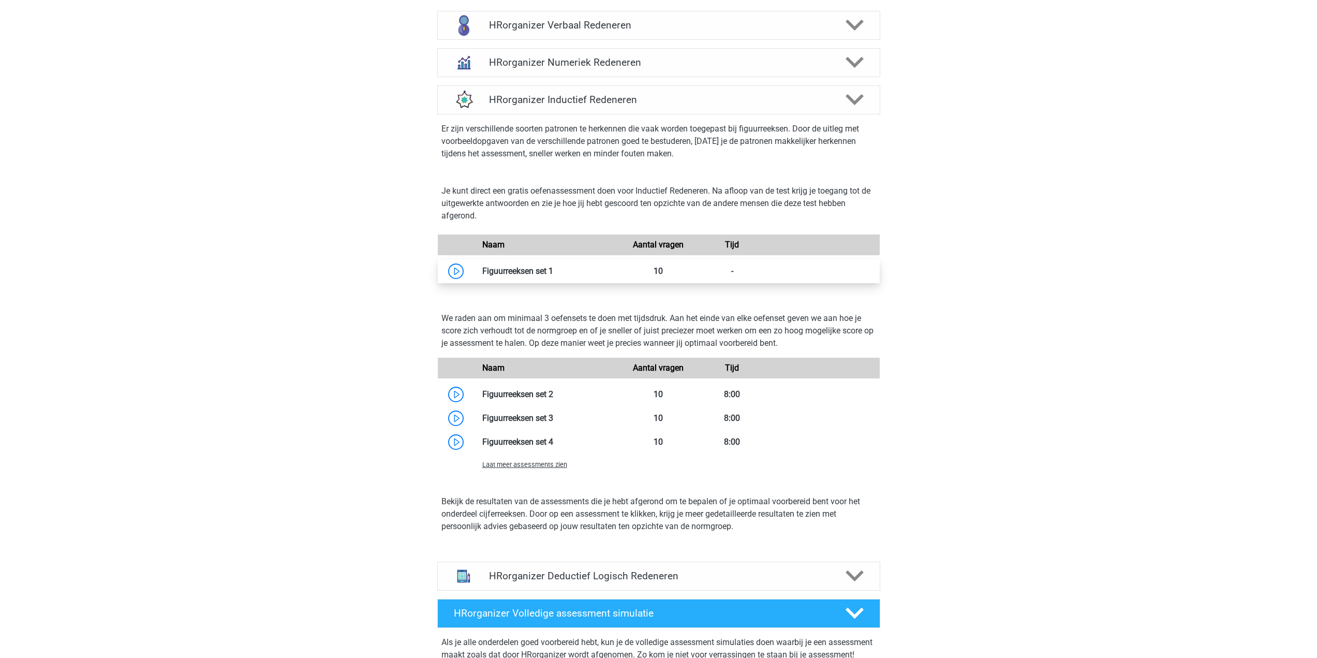
click at [553, 276] on link at bounding box center [553, 271] width 0 height 10
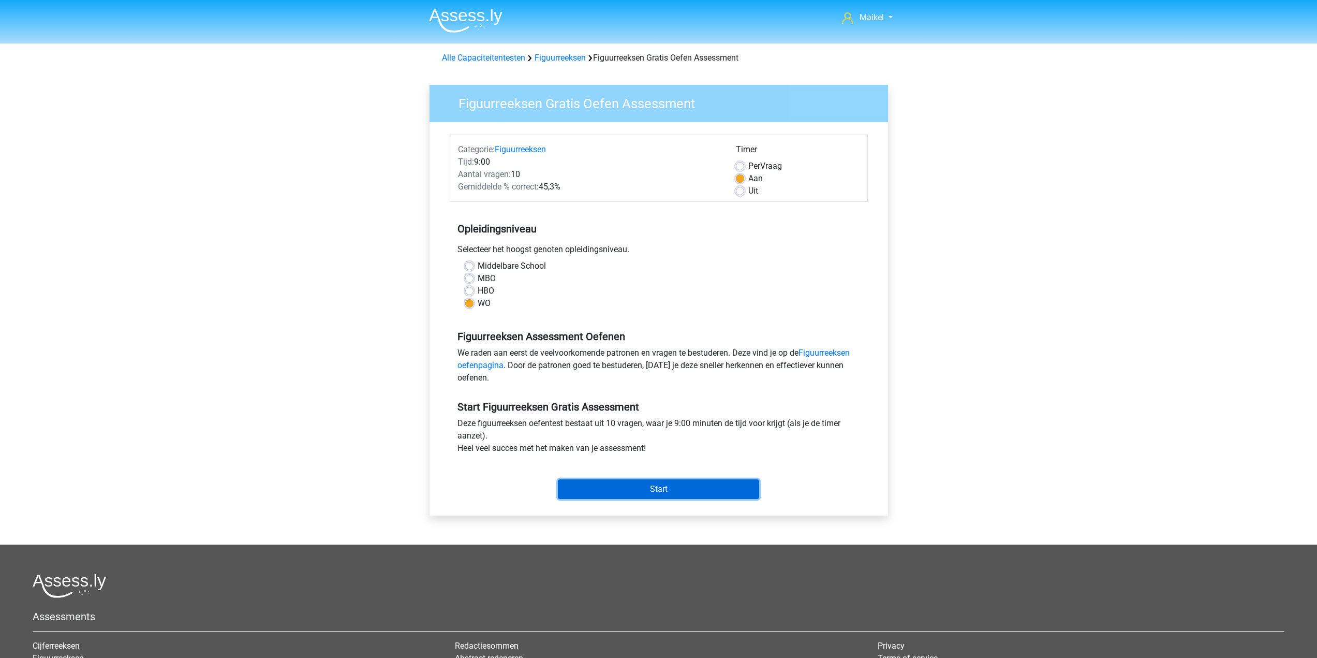
drag, startPoint x: 696, startPoint y: 496, endPoint x: 697, endPoint y: 382, distance: 114.3
click at [697, 382] on form "Categorie: Figuurreeksen Tijd: 9:00 Aantal vragen: 10 Gemiddelde % correct: 45,…" at bounding box center [659, 319] width 418 height 368
click at [570, 56] on link "Figuurreeksen" at bounding box center [559, 58] width 51 height 10
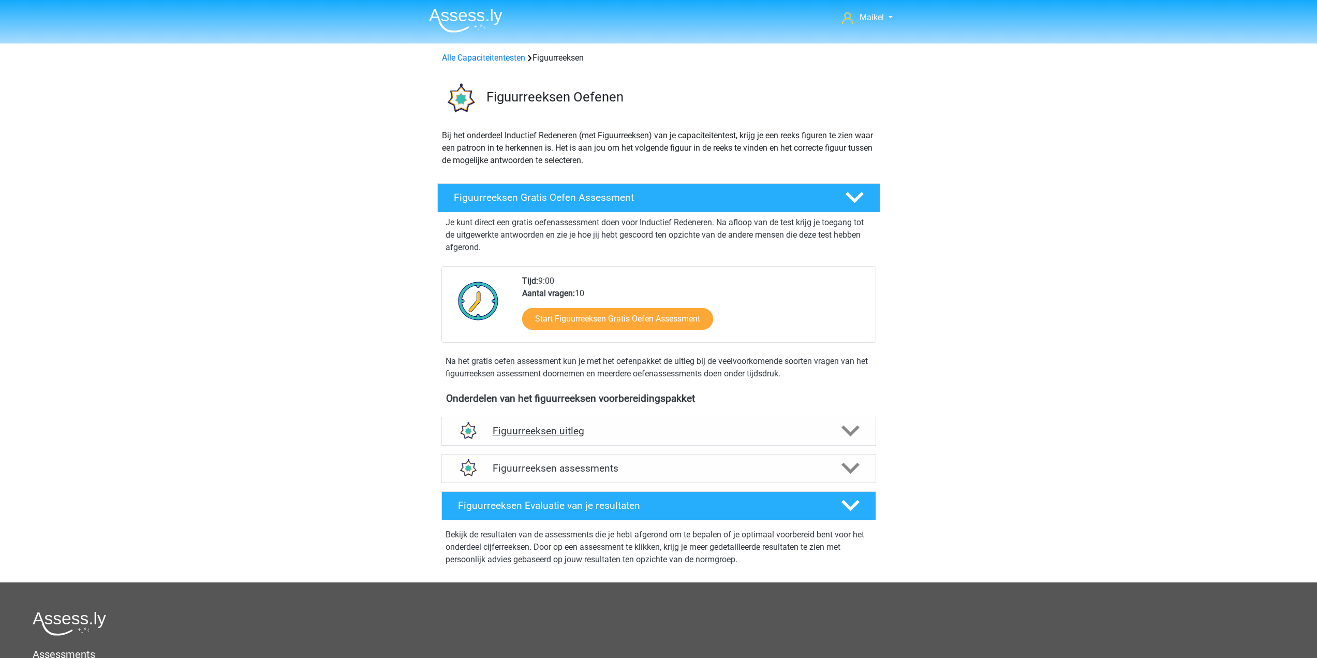
click at [602, 429] on h4 "Figuurreeksen uitleg" at bounding box center [659, 431] width 332 height 12
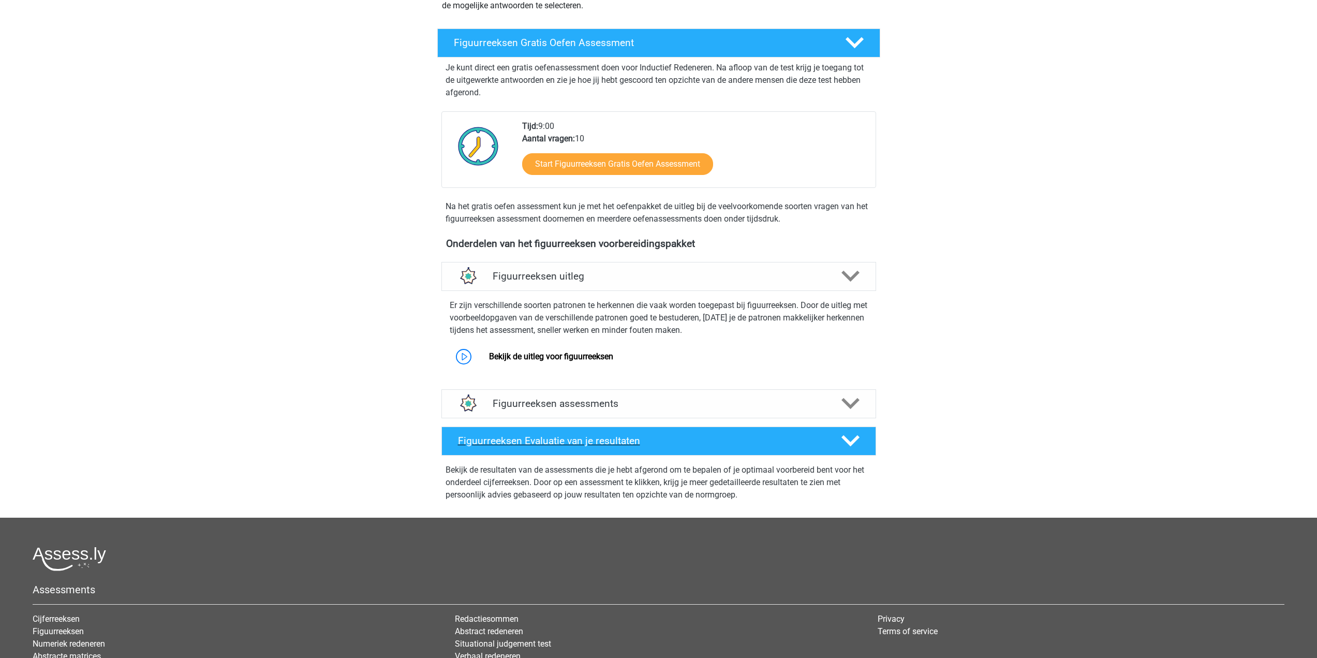
scroll to position [155, 0]
click at [613, 356] on link "Bekijk de uitleg voor figuurreeksen" at bounding box center [551, 356] width 124 height 10
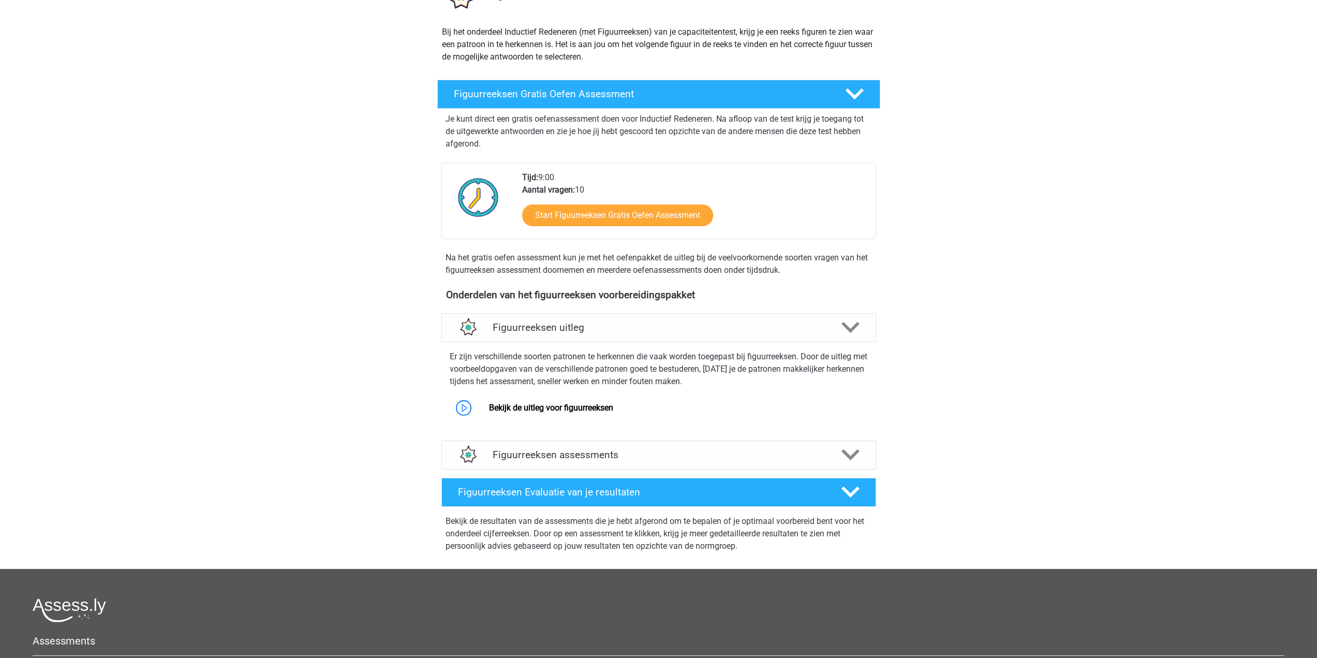
scroll to position [0, 0]
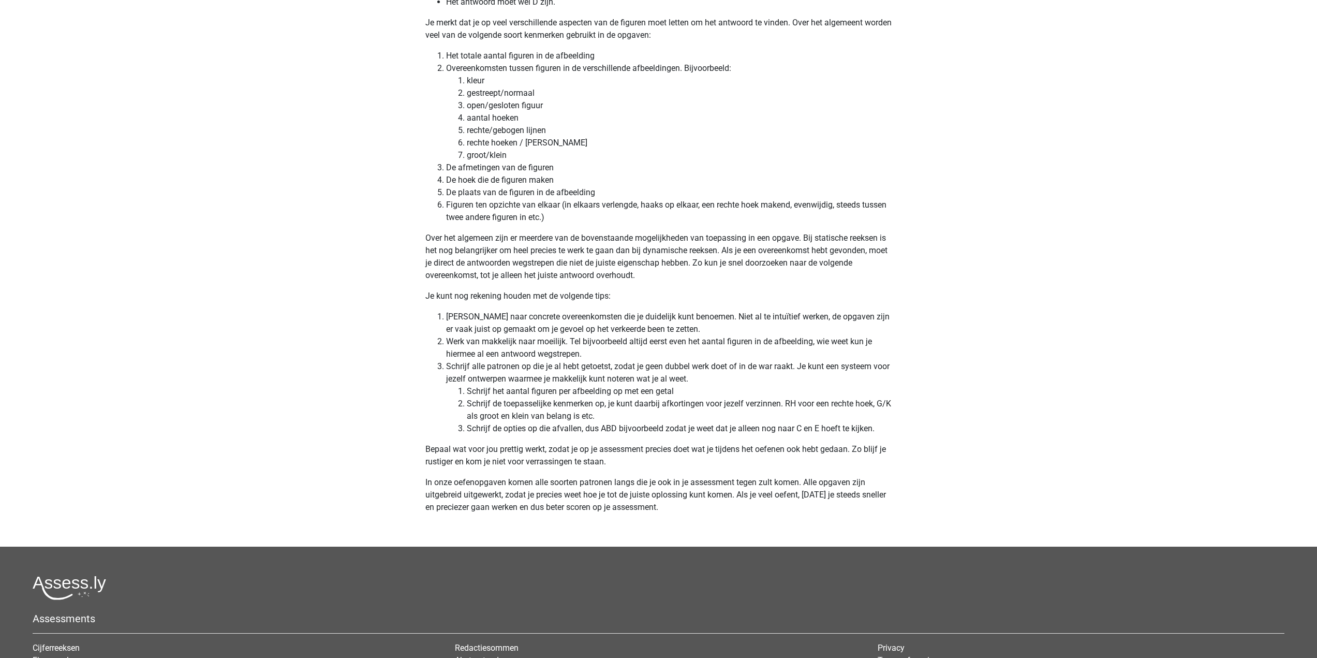
scroll to position [2897, 0]
